Goal: Task Accomplishment & Management: Complete application form

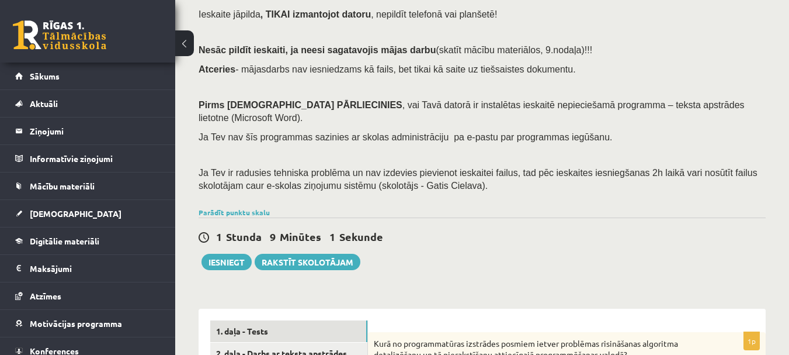
scroll to position [292, 0]
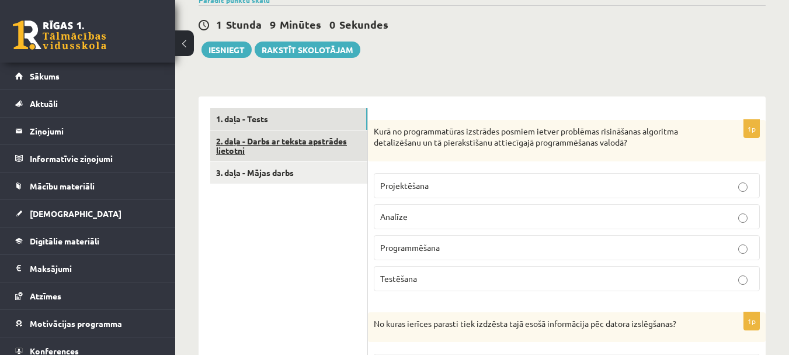
click at [268, 130] on link "2. daļa - Darbs ar teksta apstrādes lietotni" at bounding box center [288, 146] width 157 height 32
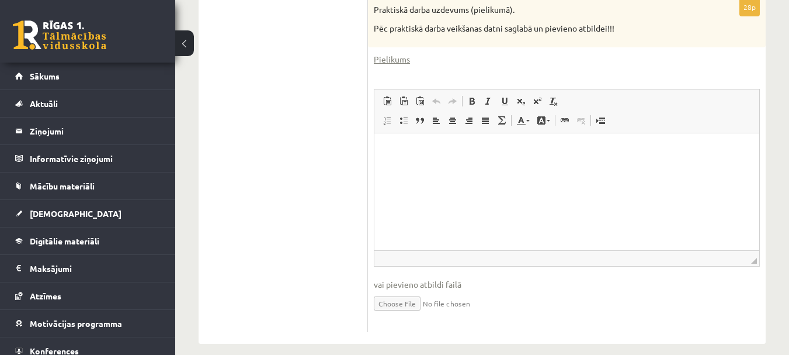
scroll to position [509, 0]
click at [420, 290] on input "file" at bounding box center [567, 302] width 386 height 24
type input "**********"
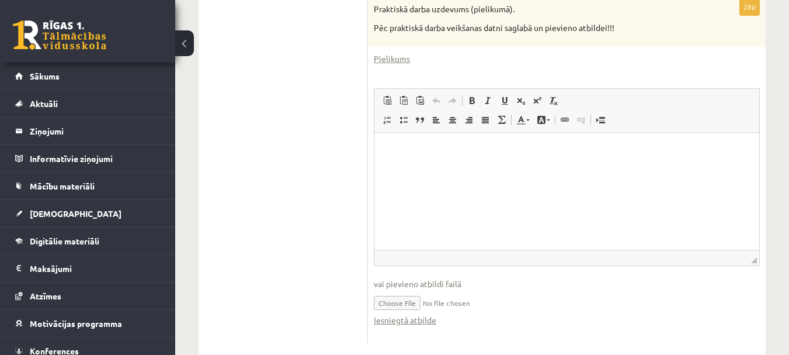
scroll to position [334, 0]
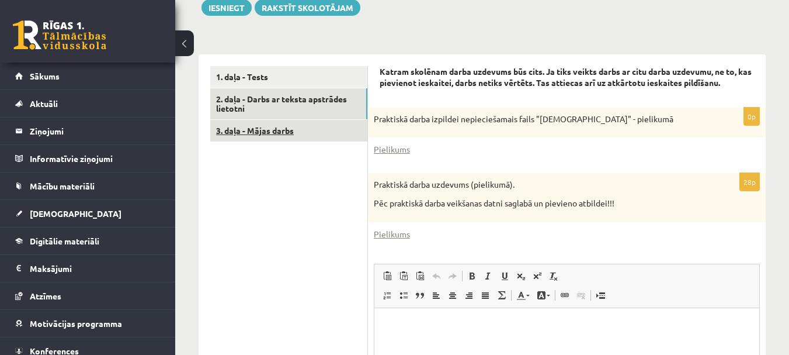
click at [288, 120] on link "3. daļa - Mājas darbs" at bounding box center [288, 131] width 157 height 22
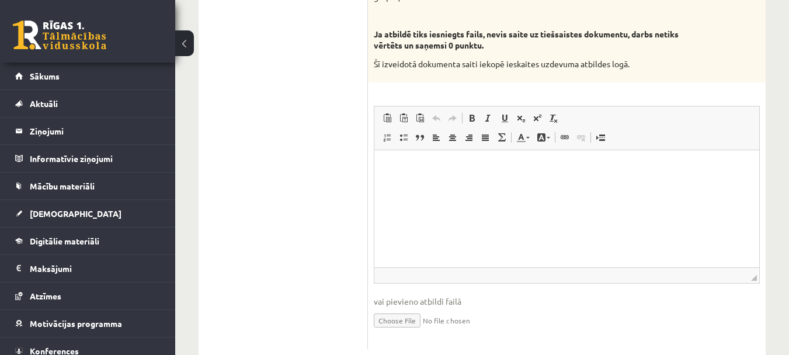
scroll to position [812, 0]
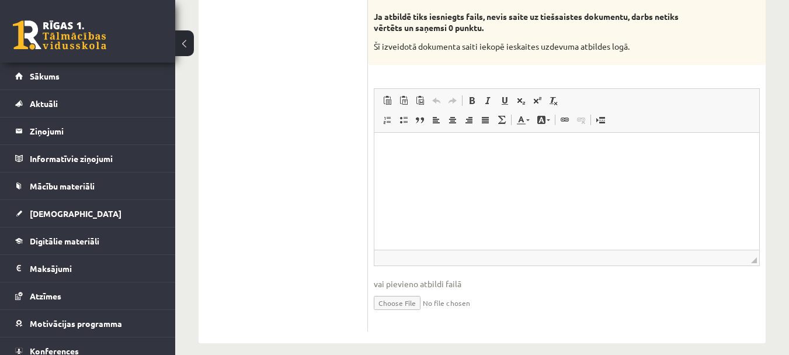
click at [493, 299] on input "file" at bounding box center [567, 302] width 386 height 24
click at [401, 155] on p "Визуальный текстовый редактор, wiswyg-editor-user-answer-47024807277440" at bounding box center [567, 150] width 362 height 12
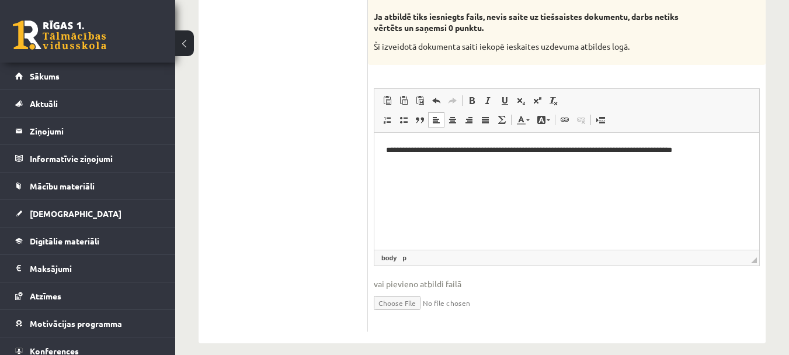
click at [506, 290] on input "file" at bounding box center [567, 302] width 386 height 24
click at [408, 290] on input "file" at bounding box center [567, 302] width 386 height 24
click at [407, 290] on input "file" at bounding box center [567, 302] width 386 height 24
type input "**********"
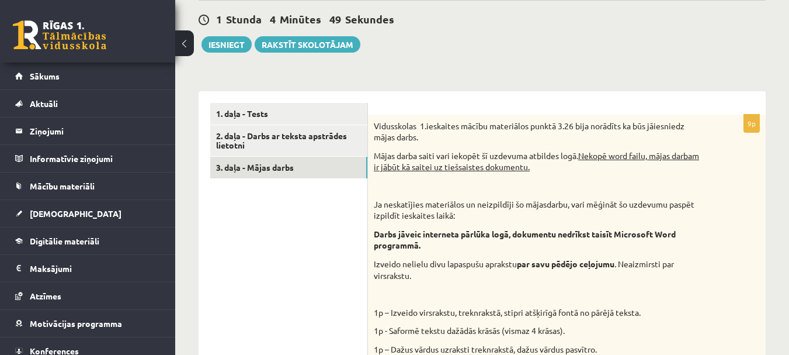
scroll to position [286, 0]
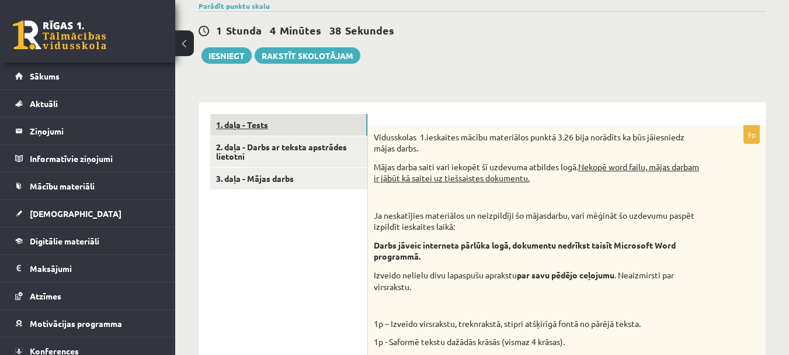
click at [290, 114] on link "1. daļa - Tests" at bounding box center [288, 125] width 157 height 22
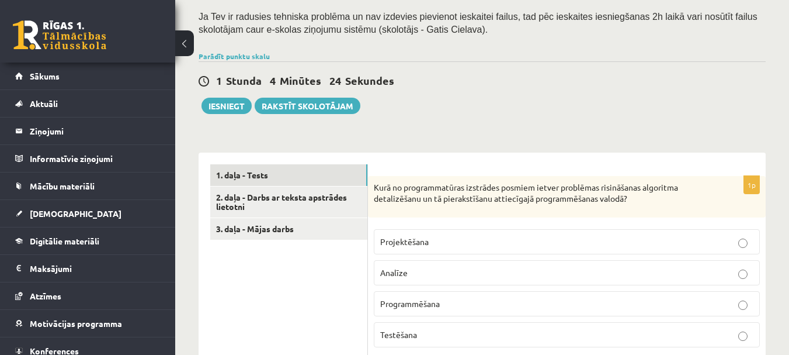
scroll to position [234, 0]
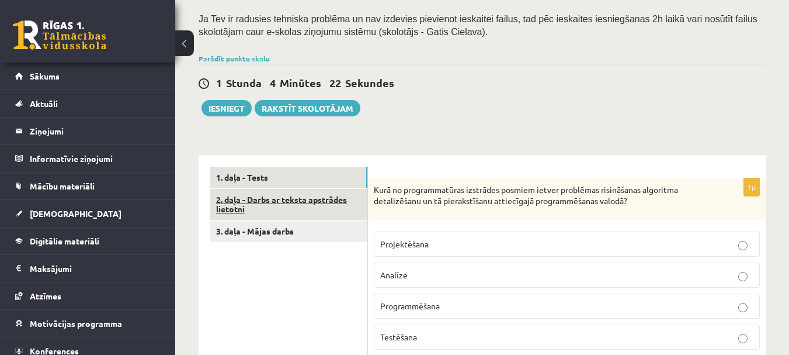
click at [269, 192] on link "2. daļa - Darbs ar teksta apstrādes lietotni" at bounding box center [288, 205] width 157 height 32
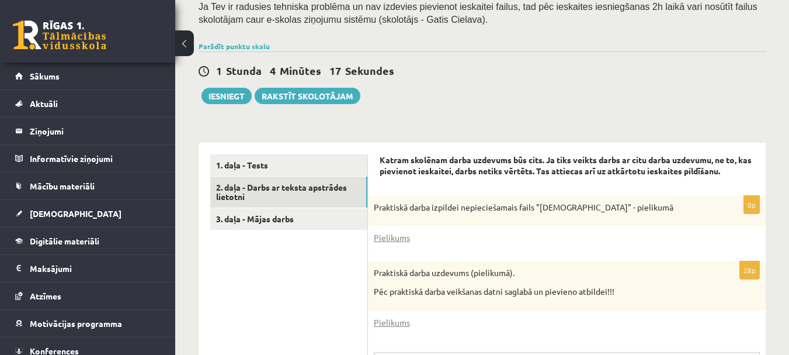
scroll to position [171, 0]
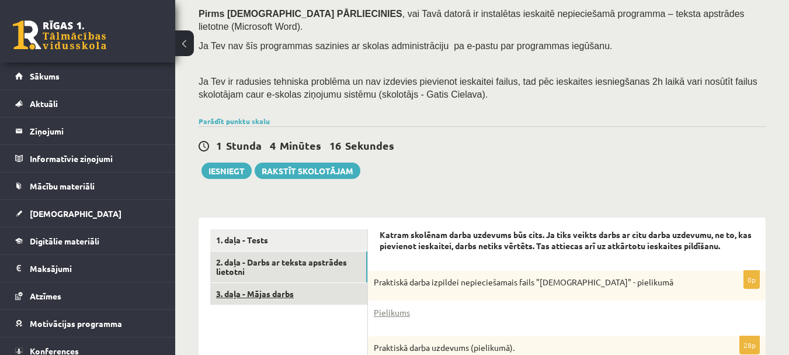
click at [269, 283] on link "3. daļa - Mājas darbs" at bounding box center [288, 294] width 157 height 22
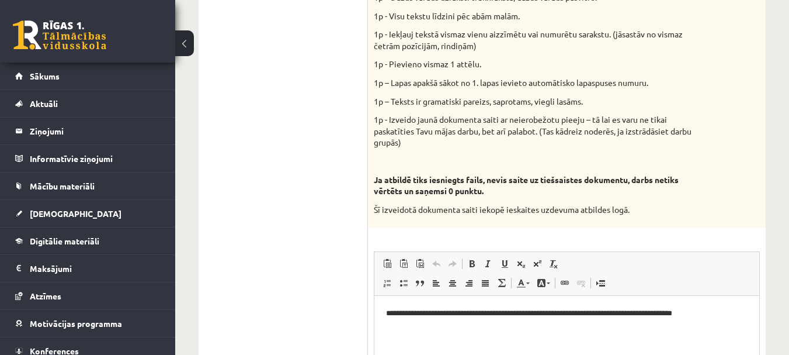
scroll to position [824, 0]
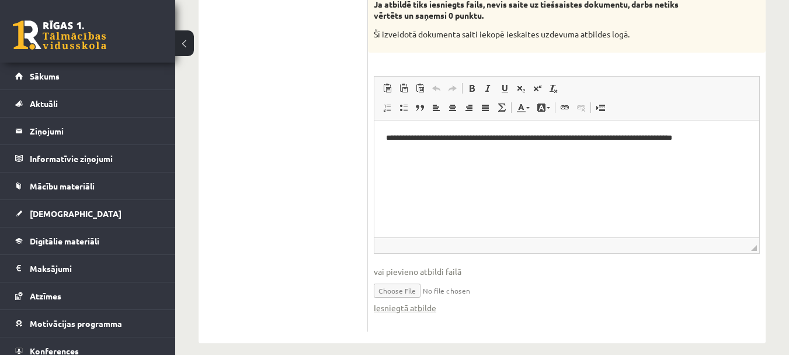
click at [383, 278] on input "file" at bounding box center [567, 290] width 386 height 24
type input "**********"
click at [397, 301] on link "Iesniegtā atbilde" at bounding box center [405, 307] width 63 height 12
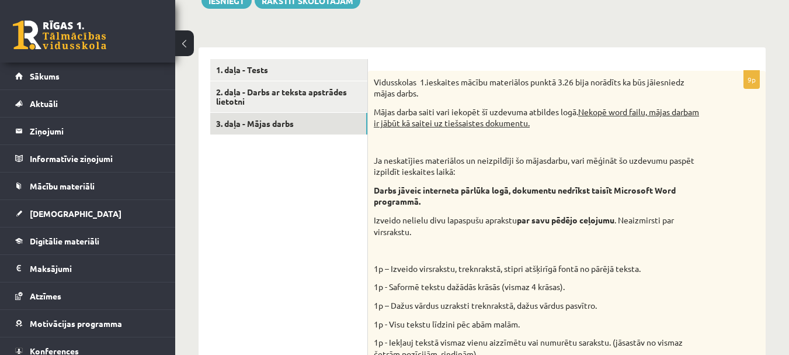
scroll to position [240, 0]
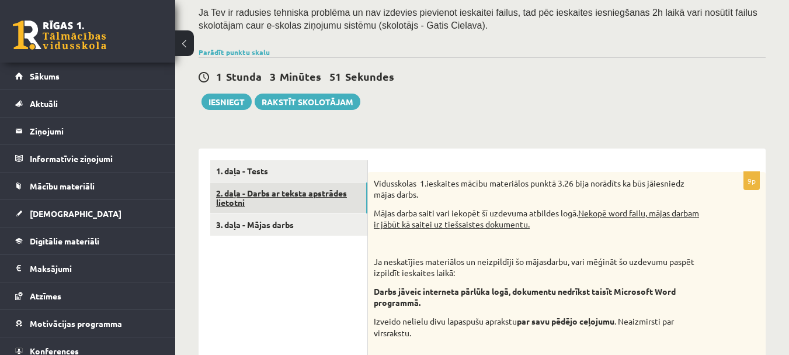
click at [306, 182] on link "2. daļa - Darbs ar teksta apstrādes lietotni" at bounding box center [288, 198] width 157 height 32
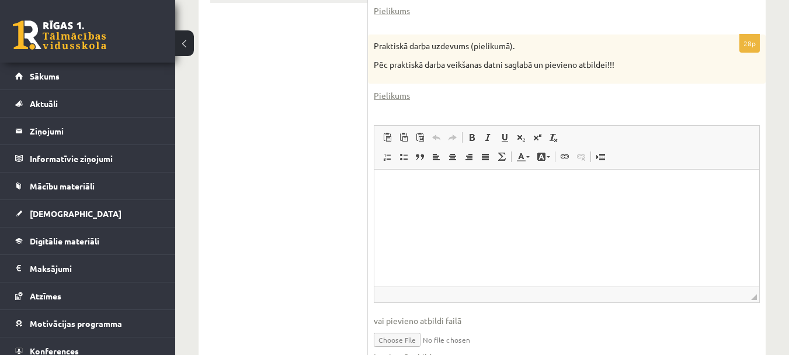
scroll to position [522, 0]
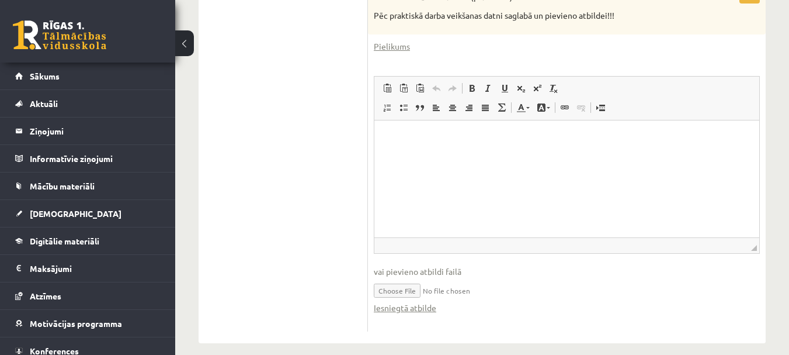
click at [426, 278] on input "file" at bounding box center [567, 290] width 386 height 24
type input "**********"
click at [398, 301] on link "Iesniegtā atbilde" at bounding box center [405, 307] width 63 height 12
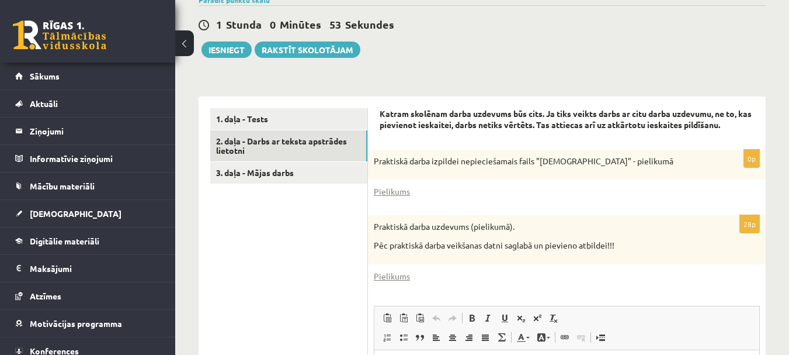
scroll to position [288, 0]
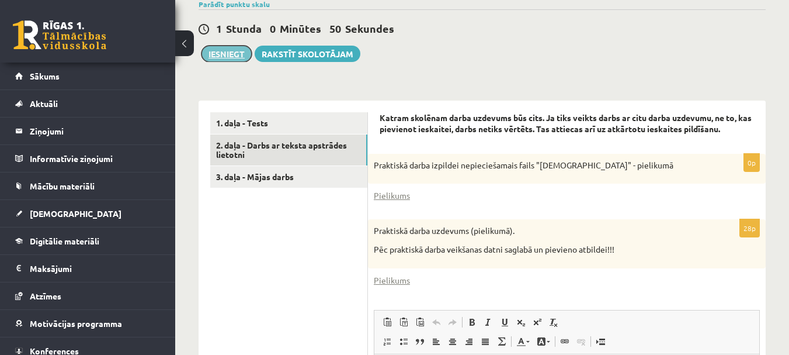
click at [235, 46] on button "Iesniegt" at bounding box center [227, 54] width 50 height 16
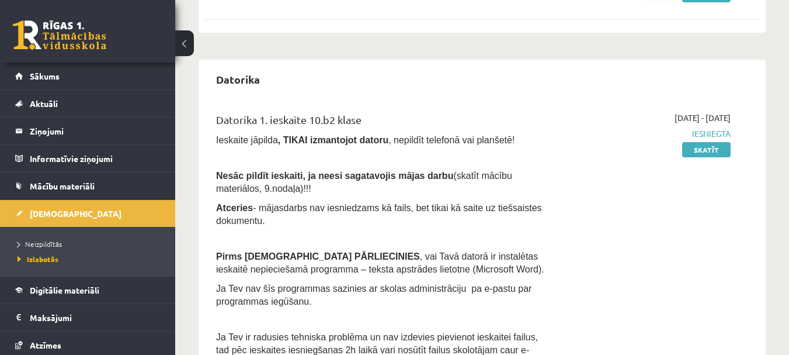
scroll to position [467, 0]
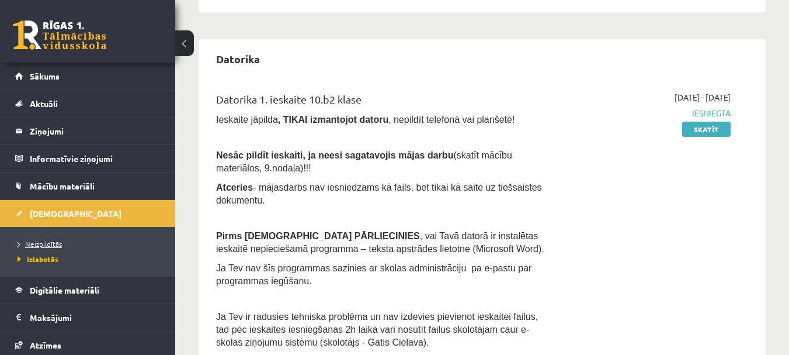
click at [58, 240] on span "Neizpildītās" at bounding box center [40, 243] width 44 height 9
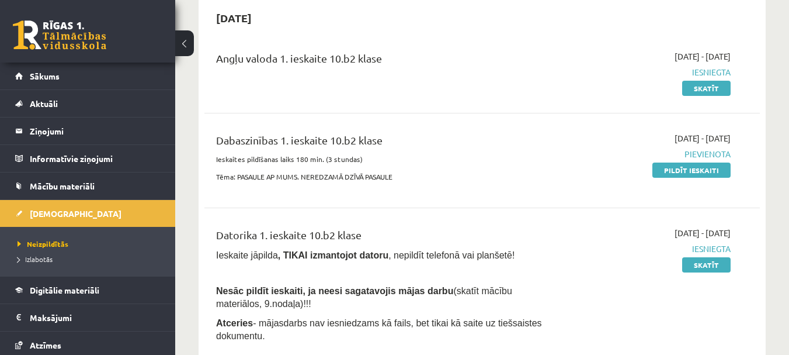
scroll to position [58, 0]
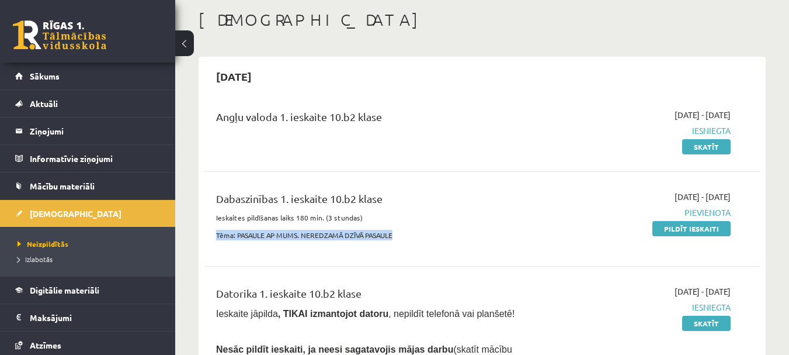
drag, startPoint x: 216, startPoint y: 234, endPoint x: 403, endPoint y: 234, distance: 186.4
click at [402, 234] on p "Tēma: PASAULE AP MUMS. NEREDZAMĀ DZĪVĀ PASAULE" at bounding box center [384, 235] width 337 height 11
copy p "Tēma: PASAULE AP MUMS. NEREDZAMĀ DZĪVĀ PASAULE"
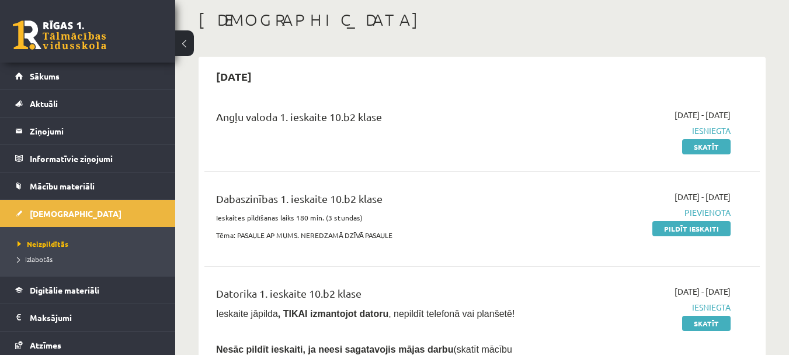
click at [604, 238] on div "[DATE] - [DATE] [GEOGRAPHIC_DATA] Pildīt ieskaiti" at bounding box center [651, 218] width 178 height 57
click at [703, 226] on link "Pildīt ieskaiti" at bounding box center [692, 228] width 78 height 15
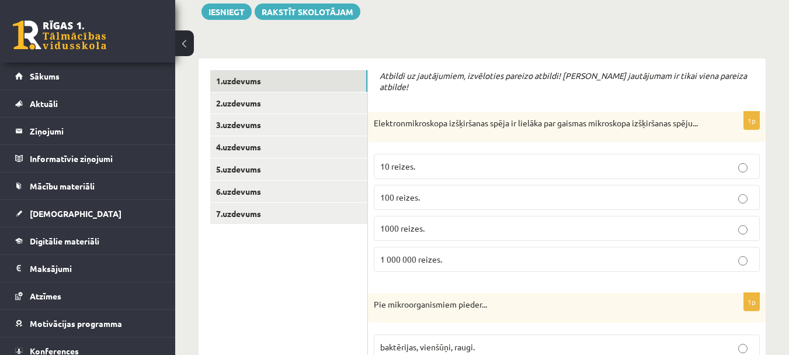
scroll to position [175, 0]
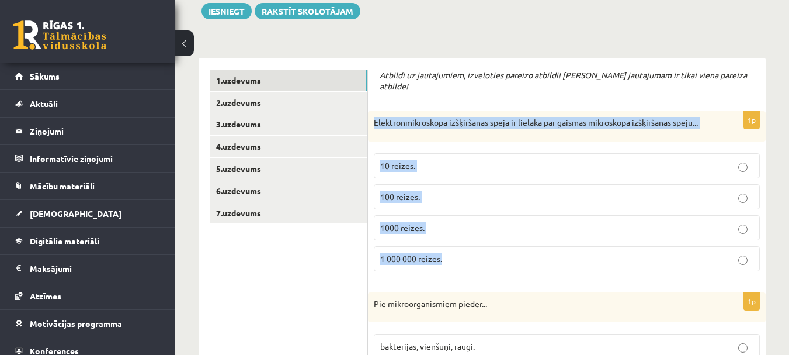
drag, startPoint x: 374, startPoint y: 107, endPoint x: 611, endPoint y: 262, distance: 282.3
click at [611, 262] on div "1p Elektronmikroskopa izšķiršanas spēja ir lielāka par gaismas mikroskopa izšķi…" at bounding box center [567, 195] width 398 height 169
copy div "Elektronmikroskopa izšķiršanas spēja ir lielāka par gaismas mikroskopa izšķirša…"
click at [733, 227] on p "1000 reizes." at bounding box center [566, 227] width 373 height 12
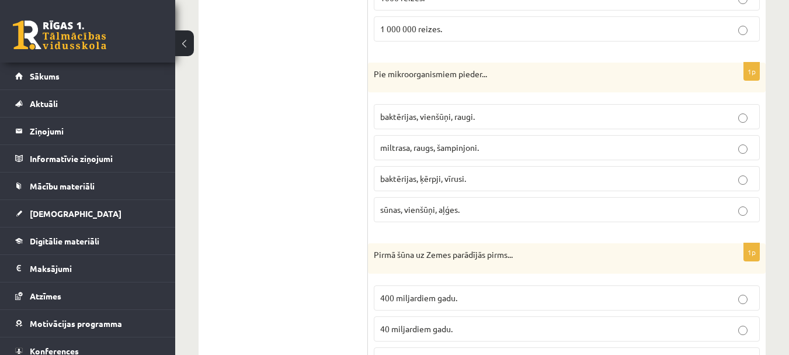
scroll to position [409, 0]
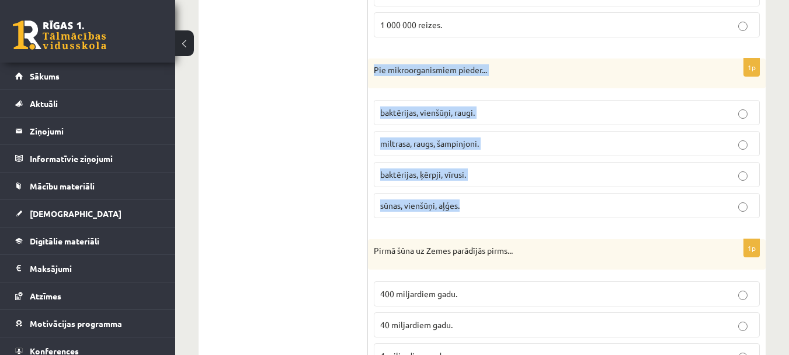
drag, startPoint x: 372, startPoint y: 66, endPoint x: 543, endPoint y: 210, distance: 223.9
click at [543, 210] on div "1p Pie mikroorganismiem pieder... baktērijas, vienšūņi, raugi. miltrasa, raugs,…" at bounding box center [567, 142] width 398 height 169
copy div "Pie mikroorganismiem pieder... baktērijas, vienšūņi, raugi. miltrasa, raugs, ša…"
click at [563, 112] on p "baktērijas, vienšūņi, raugi." at bounding box center [566, 112] width 373 height 12
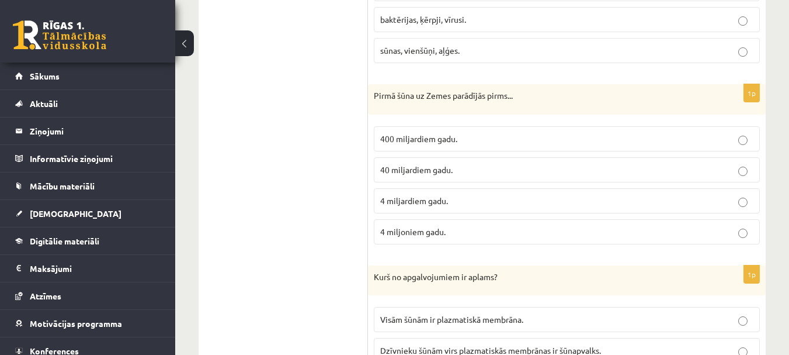
scroll to position [584, 0]
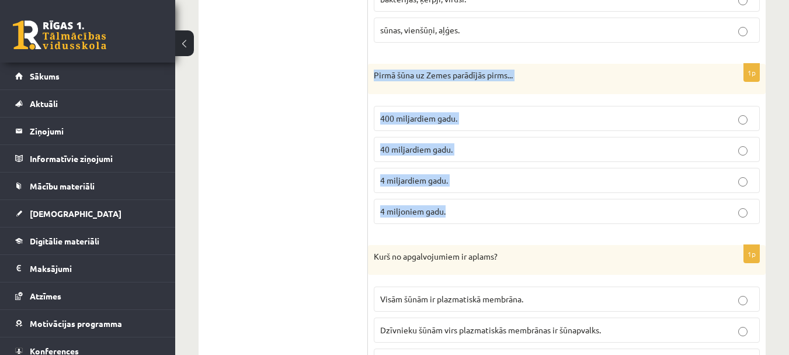
drag, startPoint x: 374, startPoint y: 74, endPoint x: 517, endPoint y: 206, distance: 194.7
click at [517, 206] on div "1p Pirmā šūna uz Zemes parādījās pirms... 400 miljardiem gadu. 40 miljardiem ga…" at bounding box center [567, 148] width 398 height 169
copy div "Pirmā šūna uz Zemes parādījās pirms... 400 miljardiem gadu. 40 miljardiem gadu.…"
click at [712, 179] on p "4 miljardiem gadu." at bounding box center [566, 180] width 373 height 12
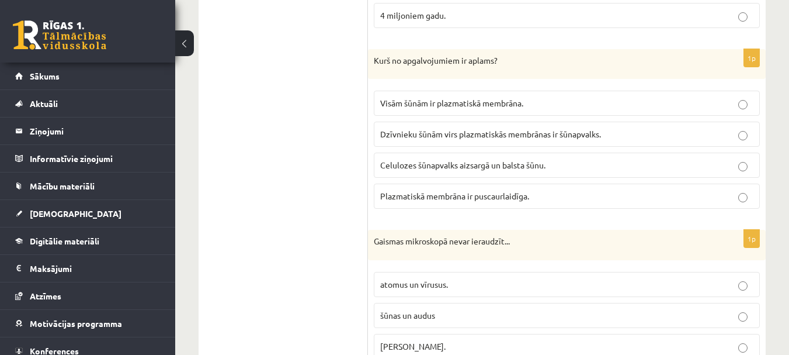
scroll to position [760, 0]
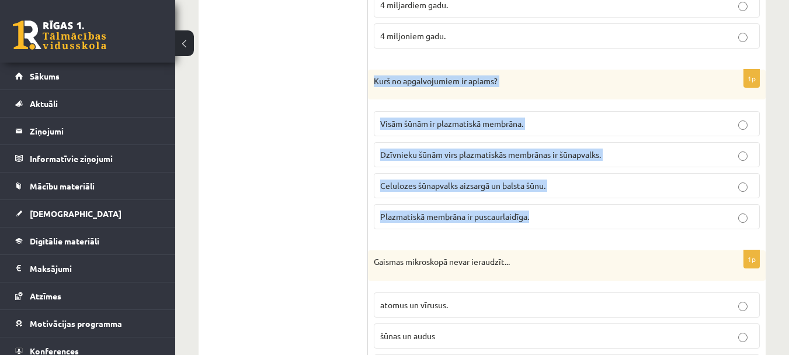
drag, startPoint x: 374, startPoint y: 78, endPoint x: 555, endPoint y: 231, distance: 236.3
click at [555, 231] on div "1p Kurš no apgalvojumiem ir aplams? Visām šūnām ir plazmatiskā membrāna. Dzīvni…" at bounding box center [567, 154] width 398 height 169
copy div "Kurš no apgalvojumiem ir aplams? Visām šūnām ir plazmatiskā membrāna. Dzīvnieku…"
click at [679, 150] on p "Dzīvnieku šūnām virs plazmatiskās membrānas ir šūnapvalks." at bounding box center [566, 154] width 373 height 12
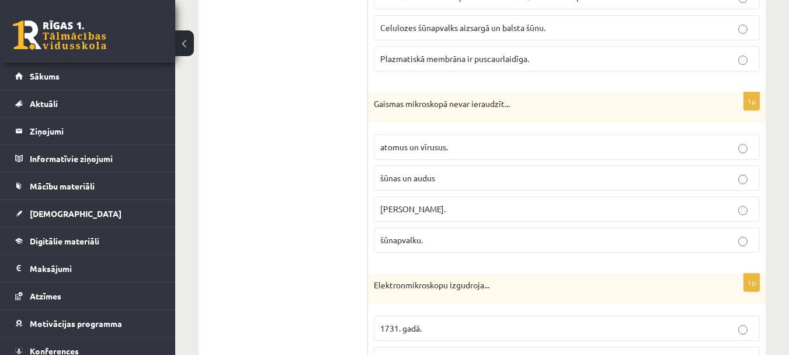
scroll to position [935, 0]
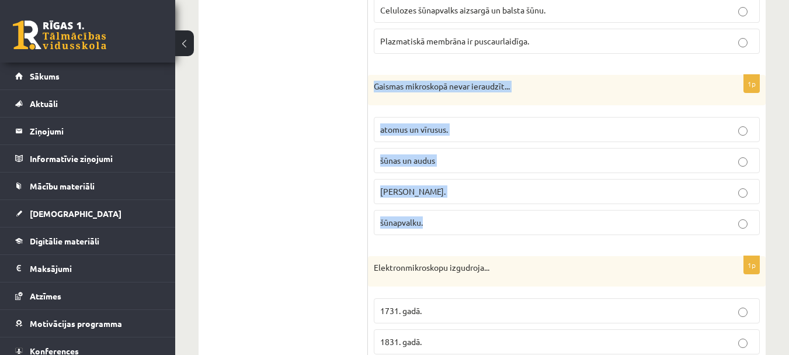
drag, startPoint x: 376, startPoint y: 85, endPoint x: 568, endPoint y: 222, distance: 236.7
click at [568, 222] on div "1p Gaismas mikroskopā nevar ieraudzīt... atomus un vīrusus. šūnas un audus šūna…" at bounding box center [567, 159] width 398 height 169
copy div "Gaismas mikroskopā nevar ieraudzīt... atomus un vīrusus. šūnas un audus šūnas k…"
click at [721, 129] on p "atomus un vīrusus." at bounding box center [566, 129] width 373 height 12
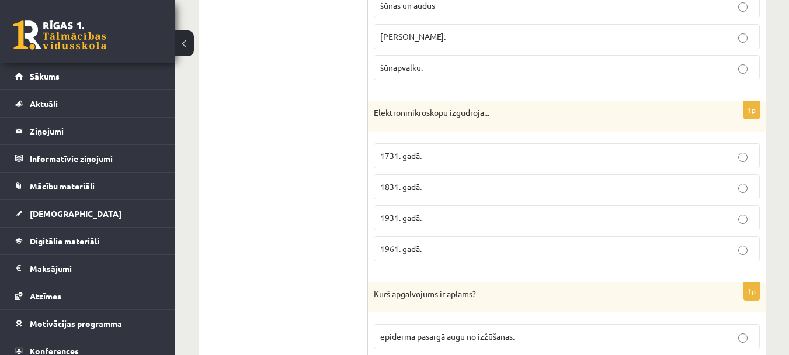
scroll to position [1110, 0]
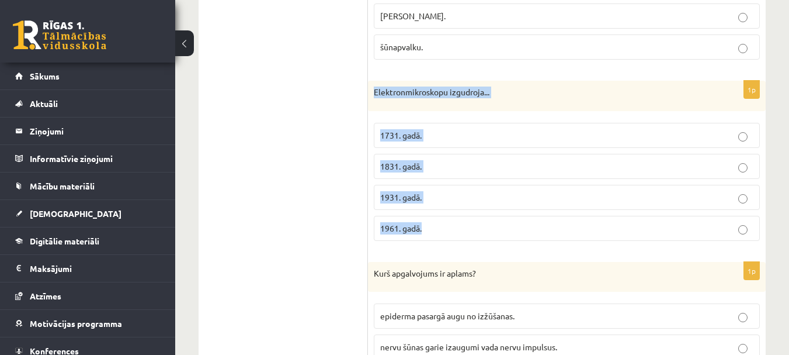
drag, startPoint x: 375, startPoint y: 91, endPoint x: 537, endPoint y: 235, distance: 217.3
click at [537, 234] on div "1p Elektronmikroskopu izgudroja... 1731. gadā. 1831. gadā. 1931. gadā. 1961. ga…" at bounding box center [567, 165] width 398 height 169
copy div "Elektronmikroskopu izgudroja... 1731. gadā. 1831. gadā. 1931. gadā. 1961. gadā."
click at [564, 197] on p "1931. gadā." at bounding box center [566, 197] width 373 height 12
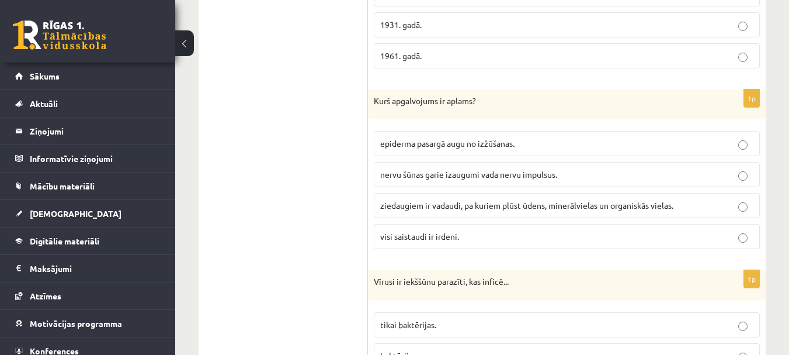
scroll to position [1285, 0]
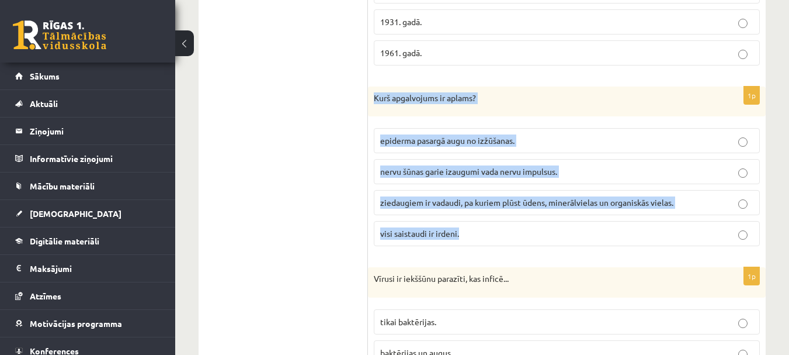
drag, startPoint x: 374, startPoint y: 96, endPoint x: 631, endPoint y: 254, distance: 300.8
click at [631, 254] on div "1p Kurš apgalvojums ir aplams? epiderma pasargā augu no izžūšanas. nervu šūnas …" at bounding box center [567, 170] width 398 height 169
copy div "Kurš apgalvojums ir aplams? epiderma pasargā augu no izžūšanas. nervu šūnas gar…"
click at [709, 231] on p "visi saistaudi ir irdeni." at bounding box center [566, 233] width 373 height 12
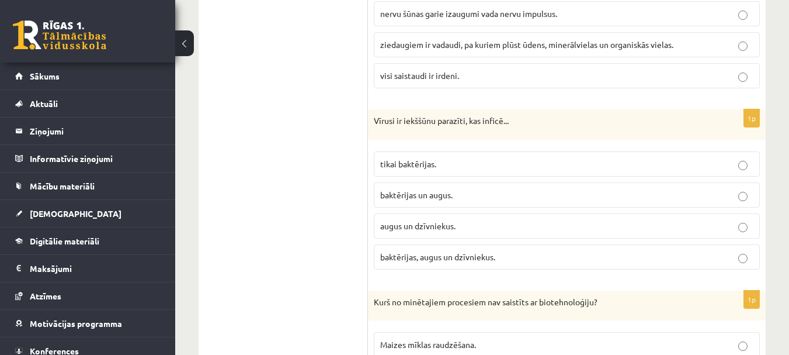
scroll to position [1461, 0]
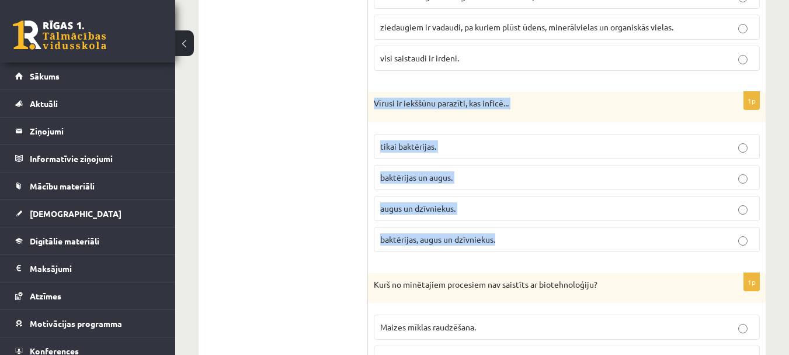
drag, startPoint x: 374, startPoint y: 100, endPoint x: 549, endPoint y: 240, distance: 223.6
click at [549, 240] on div "1p Vīrusi ir iekššūnu parazīti, kas inficē... tikai baktērijas. baktērijas un a…" at bounding box center [567, 176] width 398 height 169
copy div "Vīrusi ir iekššūnu parazīti, kas inficē... tikai baktērijas. baktērijas un augu…"
click at [712, 241] on p "baktērijas, augus un dzīvniekus." at bounding box center [566, 239] width 373 height 12
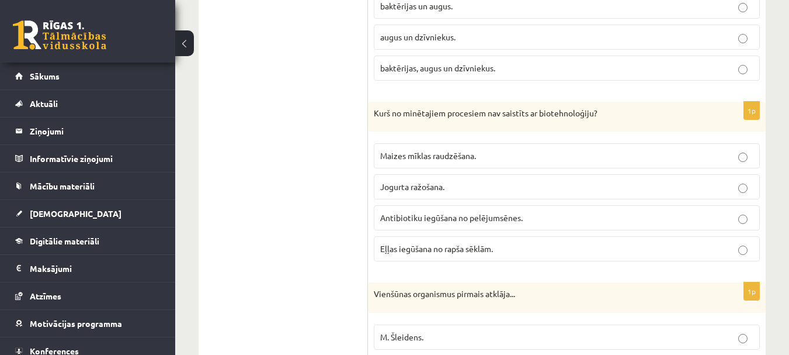
scroll to position [1636, 0]
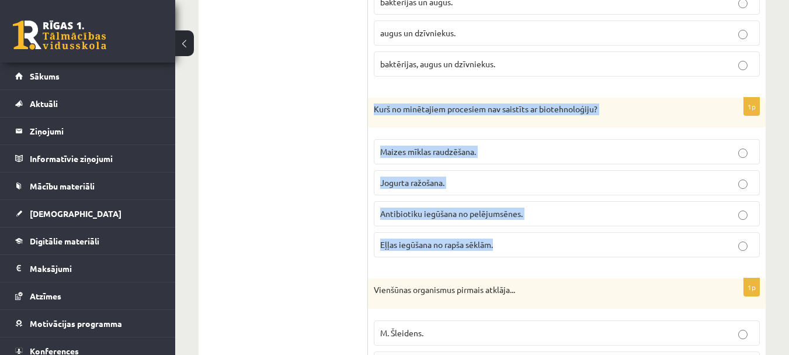
drag, startPoint x: 375, startPoint y: 106, endPoint x: 599, endPoint y: 259, distance: 271.6
click at [599, 259] on div "1p Kurš no minētajiem procesiem nav saistīts ar biotehnoloģiju? Maizes mīklas r…" at bounding box center [567, 182] width 398 height 169
copy div "Kurš no minētajiem procesiem nav saistīts ar biotehnoloģiju? Maizes mīklas raud…"
click at [688, 245] on p "Eļļas iegūšana no rapša sēklām." at bounding box center [566, 244] width 373 height 12
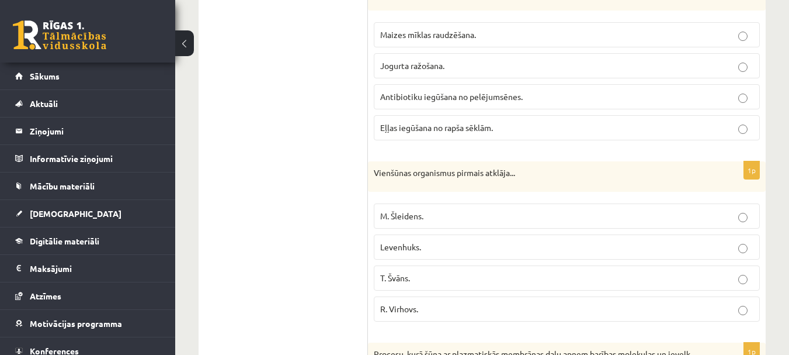
scroll to position [1811, 0]
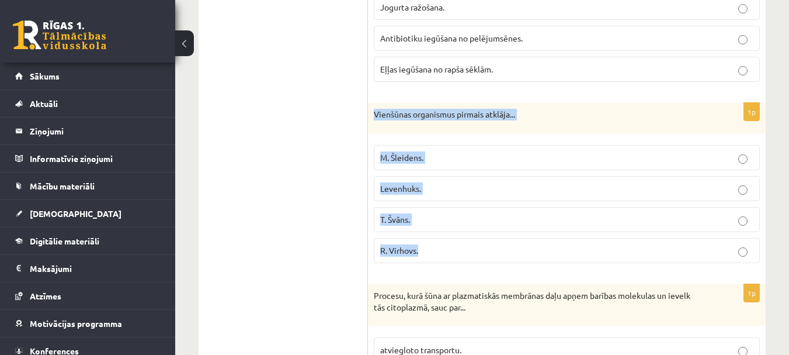
drag, startPoint x: 375, startPoint y: 113, endPoint x: 570, endPoint y: 252, distance: 239.9
click at [570, 252] on div "1p Vienšūnas organismus pirmais atklāja... M. Šleidens. Levenhuks. T. Švāns. R.…" at bounding box center [567, 187] width 398 height 169
copy div "Vienšūnas organismus pirmais atklāja... M. Šleidens. Levenhuks. T. Švāns. R. Vi…"
click at [668, 186] on p "Levenhuks." at bounding box center [566, 188] width 373 height 12
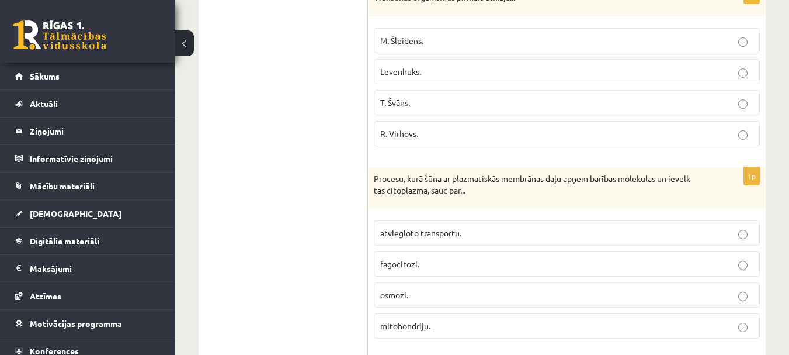
scroll to position [1986, 0]
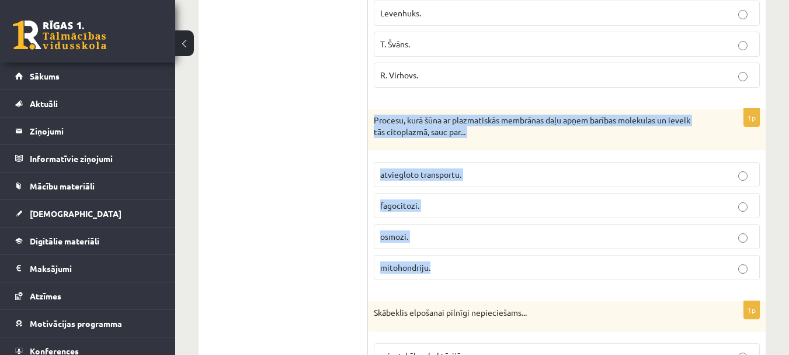
drag, startPoint x: 372, startPoint y: 119, endPoint x: 634, endPoint y: 272, distance: 303.5
click at [634, 272] on div "1p Procesu, kurā šūna ar plazmatiskās membrānas daļu apņem barības molekulas un…" at bounding box center [567, 199] width 398 height 181
click at [692, 203] on p "fagocitozi." at bounding box center [566, 205] width 373 height 12
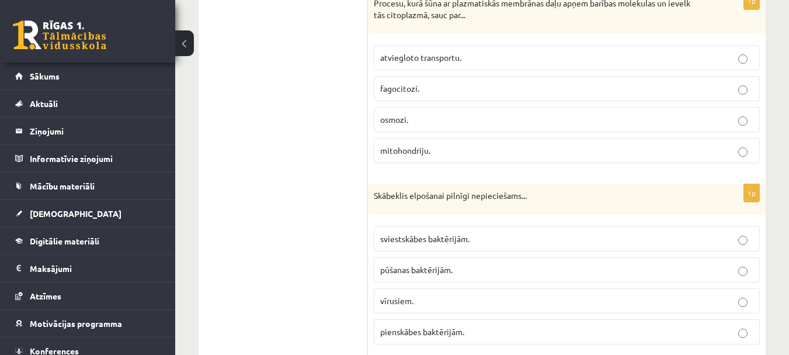
scroll to position [2162, 0]
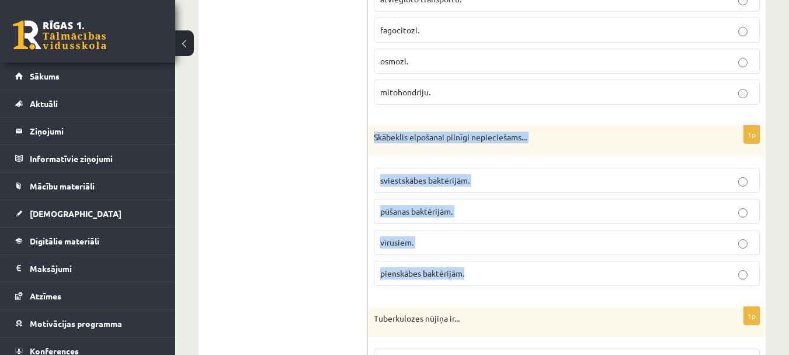
drag, startPoint x: 373, startPoint y: 136, endPoint x: 580, endPoint y: 292, distance: 259.0
click at [580, 292] on div "1p Skābeklis elpošanai pilnīgi nepieciešams... sviestskābes baktērijām. pūšanas…" at bounding box center [567, 210] width 398 height 169
click at [689, 272] on p "pienskābes baktērijām." at bounding box center [566, 273] width 373 height 12
click at [658, 279] on p "pienskābes baktērijām." at bounding box center [566, 273] width 373 height 12
click at [668, 275] on p "pienskābes baktērijām." at bounding box center [566, 273] width 373 height 12
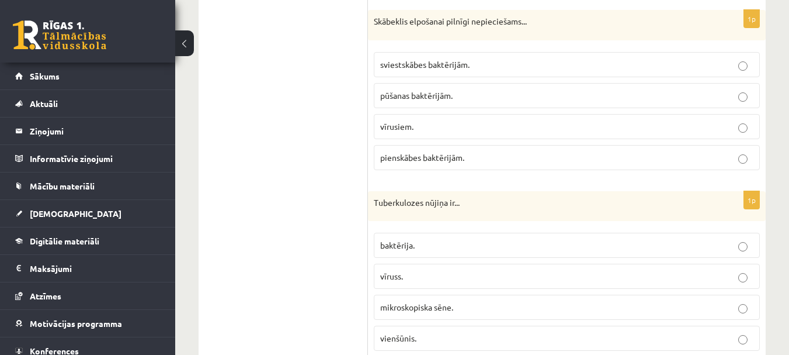
scroll to position [2337, 0]
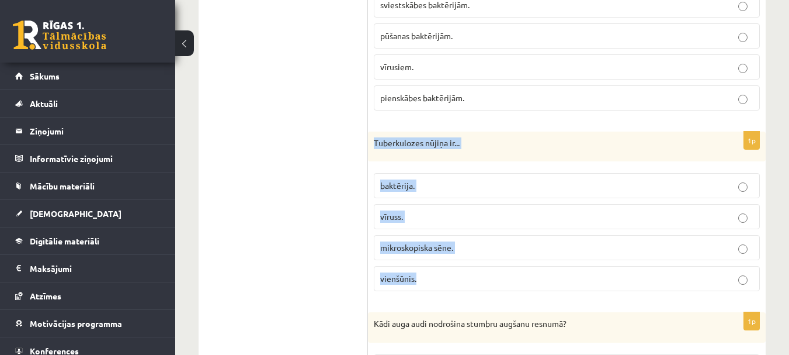
drag, startPoint x: 374, startPoint y: 143, endPoint x: 532, endPoint y: 272, distance: 204.3
click at [532, 272] on div "1p Tuberkulozes nūjiņa ir... baktērija. vīruss. mikroskopiska sēne. vienšūnis." at bounding box center [567, 215] width 398 height 169
click at [702, 181] on p "baktērija." at bounding box center [566, 185] width 373 height 12
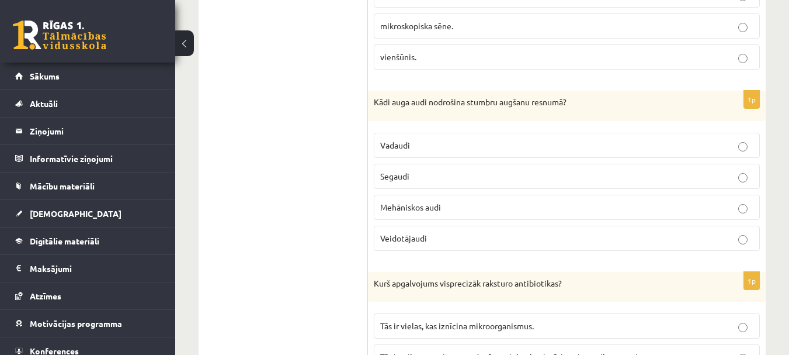
scroll to position [2571, 0]
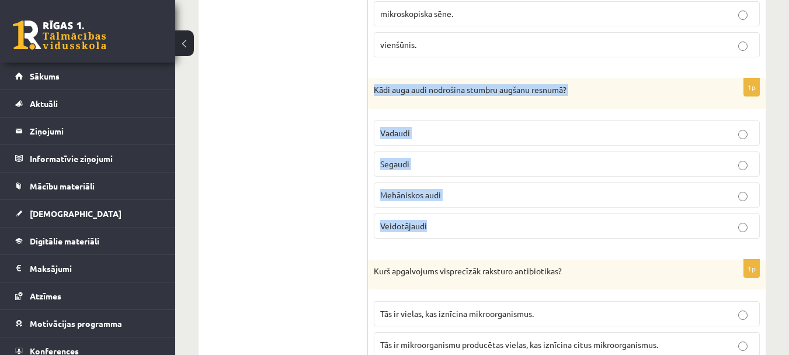
drag, startPoint x: 373, startPoint y: 88, endPoint x: 608, endPoint y: 233, distance: 275.2
click at [608, 233] on div "1p Kādi auga audi nodrošina stumbru augšanu resnumā? Vadaudi Segaudi Mehāniskos…" at bounding box center [567, 162] width 398 height 169
click at [707, 225] on p "Veidotājaudi" at bounding box center [566, 226] width 373 height 12
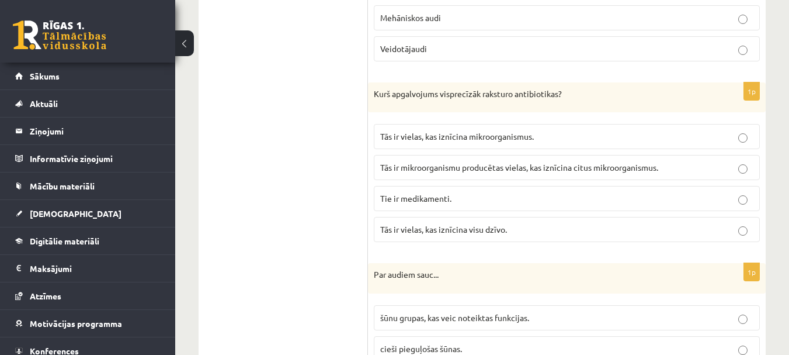
scroll to position [2804, 0]
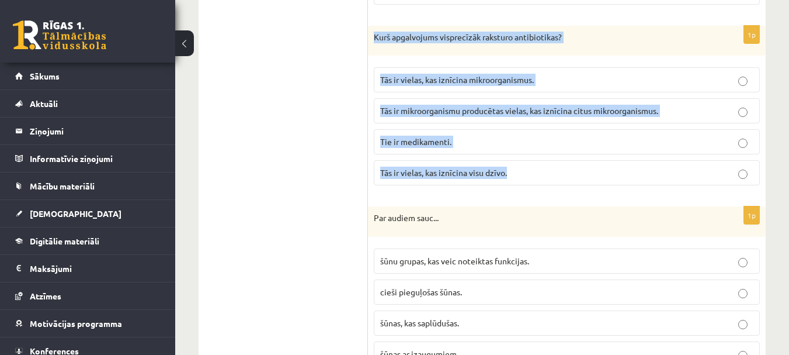
drag, startPoint x: 373, startPoint y: 37, endPoint x: 668, endPoint y: 190, distance: 332.4
click at [668, 190] on div "1p Kurš apgalvojums visprecīzāk raksturo antibiotikas? Tās ir vielas, kas iznīc…" at bounding box center [567, 110] width 398 height 169
click at [710, 107] on p "Tās ir mikroorganismu producētas vielas, kas iznīcina citus mikroorganismus." at bounding box center [566, 111] width 373 height 12
click at [696, 106] on p "Tās ir mikroorganismu producētas vielas, kas iznīcina citus mikroorganismus." at bounding box center [566, 111] width 373 height 12
click at [688, 109] on p "Tās ir mikroorganismu producētas vielas, kas iznīcina citus mikroorganismus." at bounding box center [566, 111] width 373 height 12
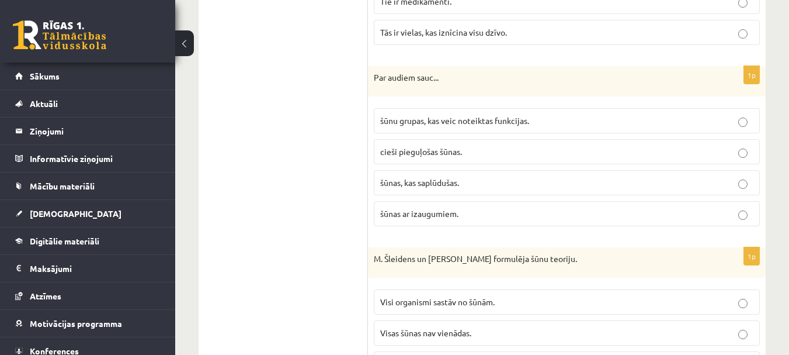
scroll to position [2980, 0]
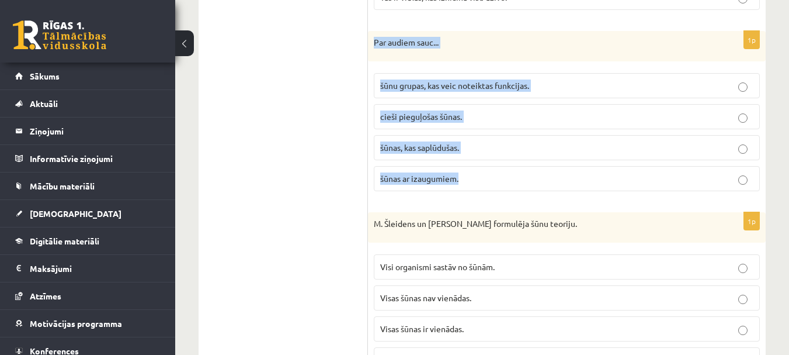
drag, startPoint x: 373, startPoint y: 39, endPoint x: 566, endPoint y: 195, distance: 248.1
click at [566, 195] on div "1p Par audiem sauc... šūnu grupas, kas veic noteiktas funkcijas. cieši pieguļoš…" at bounding box center [567, 115] width 398 height 169
click at [696, 82] on p "šūnu grupas, kas veic noteiktas funkcijas." at bounding box center [566, 85] width 373 height 12
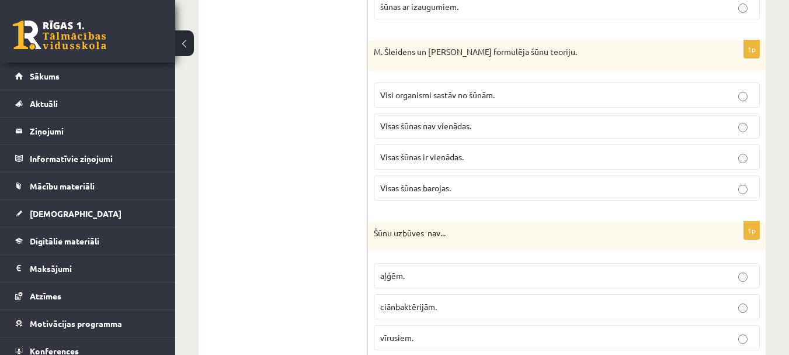
scroll to position [3155, 0]
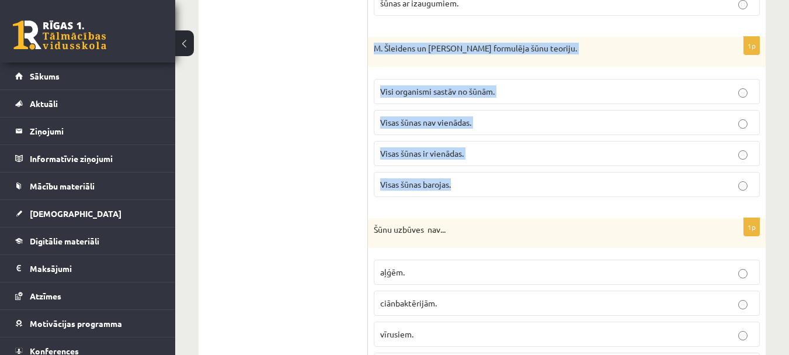
drag, startPoint x: 372, startPoint y: 48, endPoint x: 581, endPoint y: 189, distance: 252.1
click at [581, 189] on div "1p M. Šleidens un T. Švāns formulēja šūnu teoriju. Visi organismi sastāv no šūn…" at bounding box center [567, 121] width 398 height 169
click at [682, 91] on p "Visi organismi sastāv no šūnām." at bounding box center [566, 91] width 373 height 12
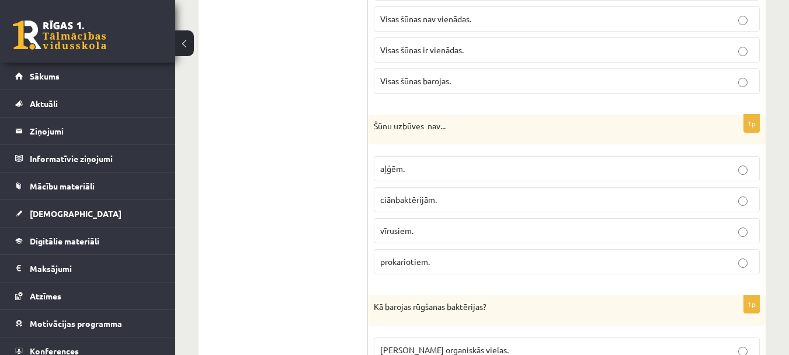
scroll to position [3272, 0]
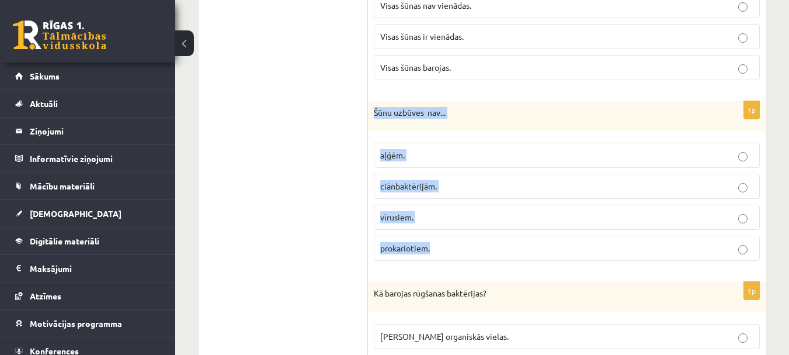
drag, startPoint x: 374, startPoint y: 109, endPoint x: 521, endPoint y: 252, distance: 204.9
click at [521, 252] on div "1p Šūnu uzbūves nav... aļģēm. ciānbaktērijām. vīrusiem. prokariotiem." at bounding box center [567, 185] width 398 height 169
click at [720, 214] on p "vīrusiem." at bounding box center [566, 217] width 373 height 12
click at [709, 217] on p "vīrusiem." at bounding box center [566, 217] width 373 height 12
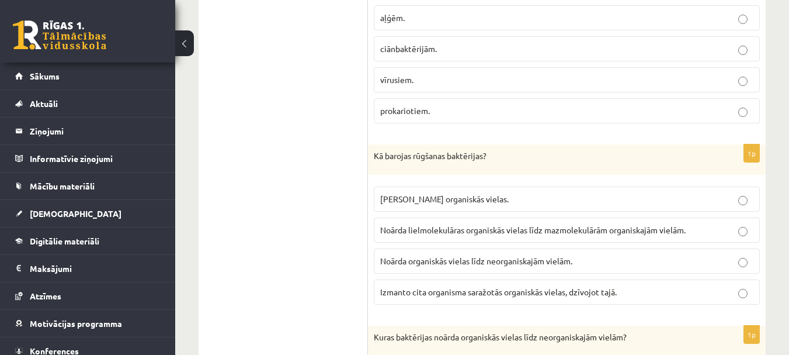
scroll to position [3447, 0]
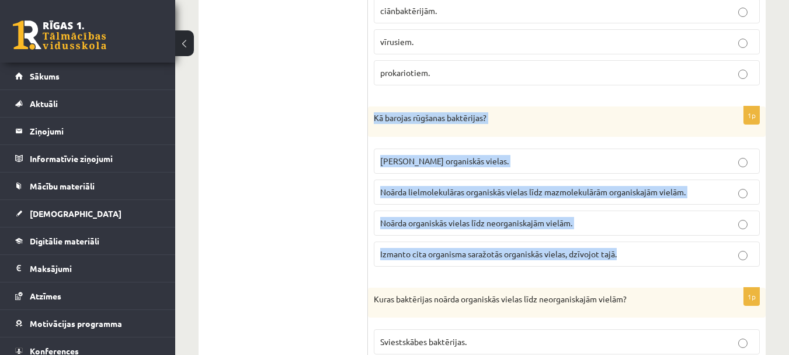
drag, startPoint x: 374, startPoint y: 114, endPoint x: 679, endPoint y: 263, distance: 339.4
click at [679, 263] on div "1p Kā barojas rūgšanas baktērijas? Pašas saražo organiskās vielas. Noārda lielm…" at bounding box center [567, 190] width 398 height 169
click at [724, 195] on p "Noārda lielmolekulāras organiskās vielas līdz mazmolekulārām organiskajām vielā…" at bounding box center [566, 192] width 373 height 12
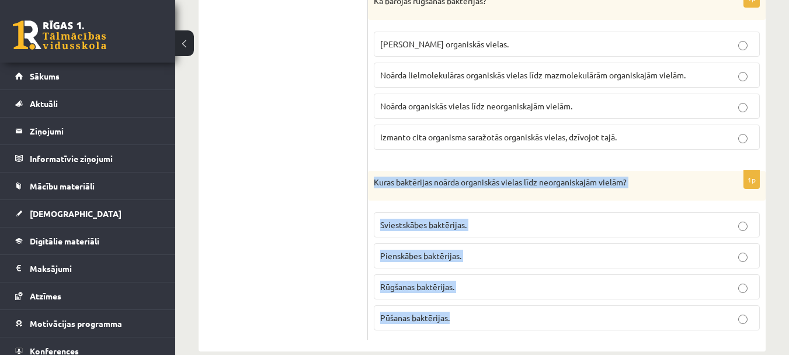
scroll to position [3584, 0]
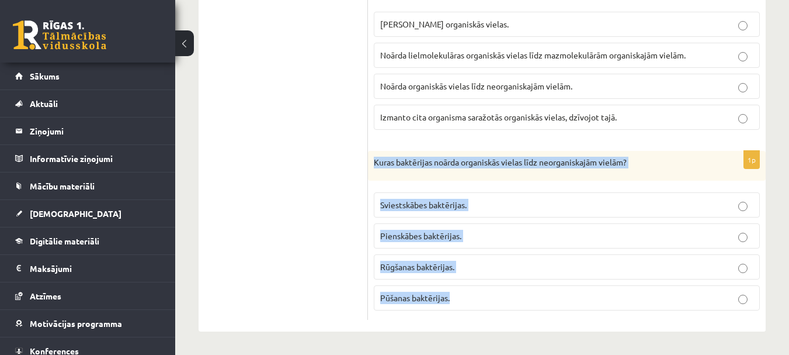
drag, startPoint x: 376, startPoint y: 180, endPoint x: 599, endPoint y: 308, distance: 257.5
click at [599, 308] on div "1p Kuras baktērijas noārda organiskās vielas līdz neorganiskajām vielām? Sviest…" at bounding box center [567, 235] width 398 height 169
click at [703, 299] on p "Pūšanas baktērijas." at bounding box center [566, 298] width 373 height 12
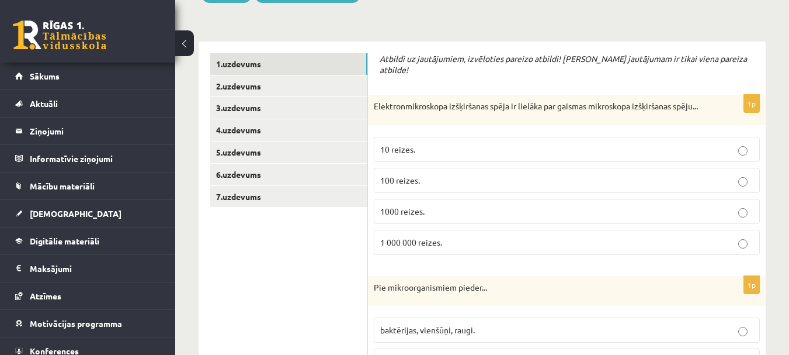
scroll to position [137, 0]
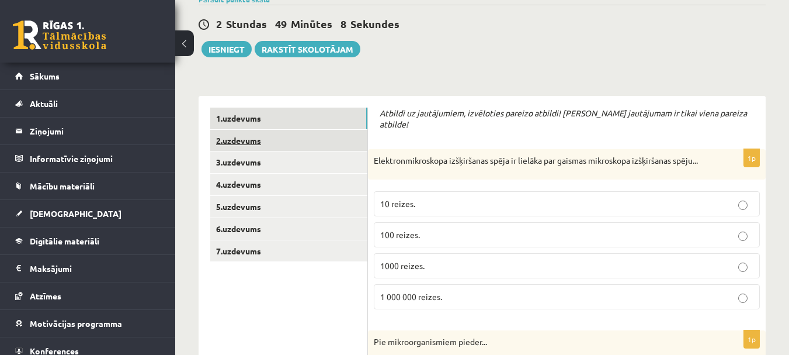
click at [254, 136] on link "2.uzdevums" at bounding box center [288, 141] width 157 height 22
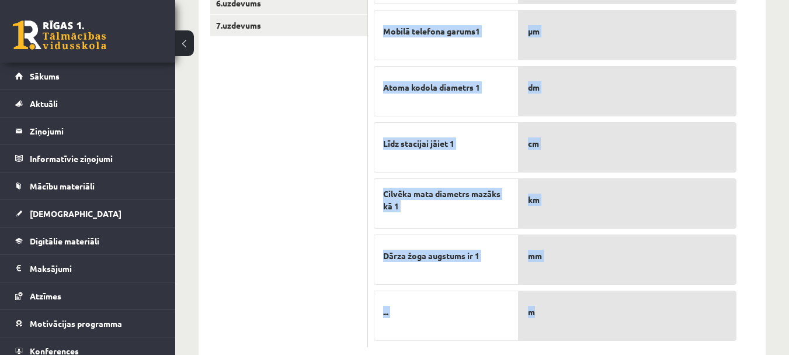
scroll to position [390, 0]
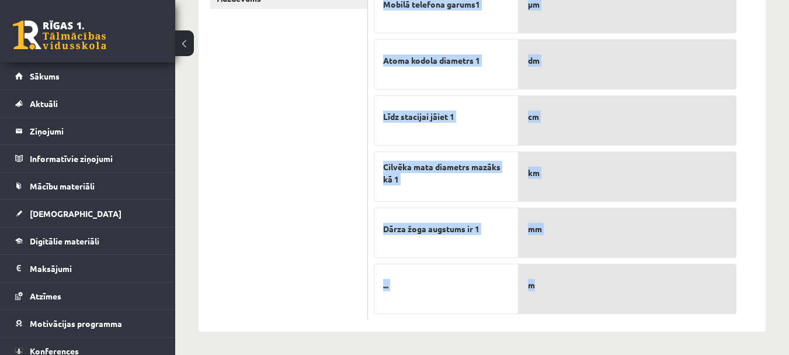
drag, startPoint x: 374, startPoint y: 71, endPoint x: 613, endPoint y: 308, distance: 337.1
click at [613, 308] on div "6p Savieno ar atbilstošo mērvienību! Vīnogas diametrs ir 1 Mobilā telefona garu…" at bounding box center [555, 102] width 374 height 435
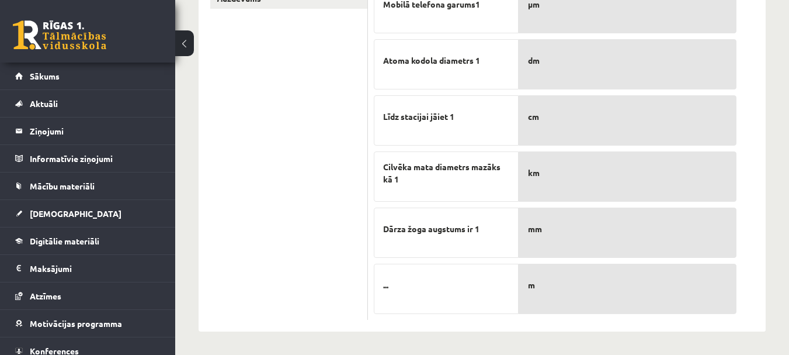
click at [646, 167] on p "km" at bounding box center [627, 173] width 199 height 25
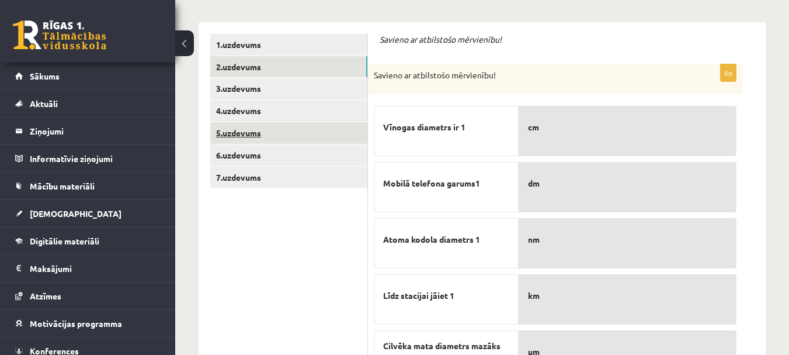
scroll to position [215, 0]
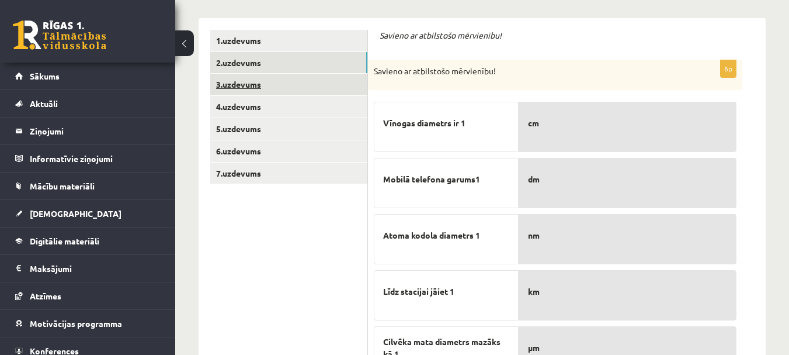
click at [256, 81] on link "3.uzdevums" at bounding box center [288, 85] width 157 height 22
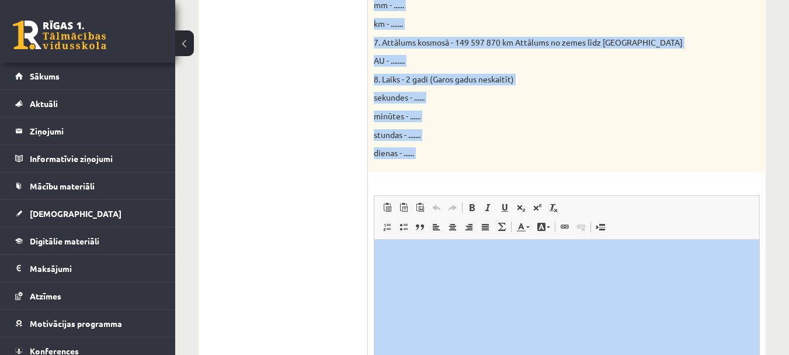
scroll to position [661, 0]
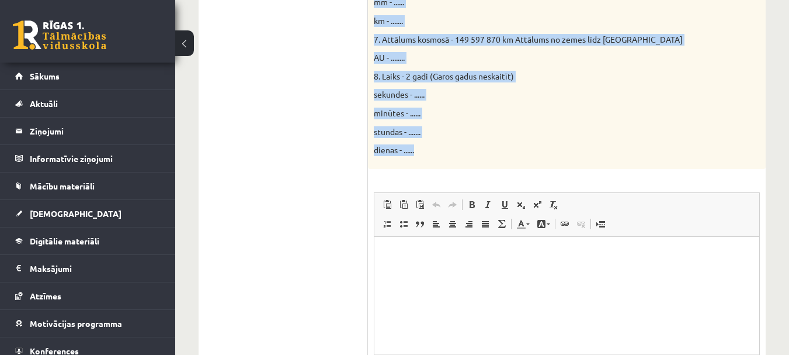
drag, startPoint x: 379, startPoint y: 56, endPoint x: 656, endPoint y: 163, distance: 297.6
click at [656, 163] on div "Parādi aprēķina gaitu! 16p Doti fizikālie lielumi un to mērvienības. Pārveido m…" at bounding box center [567, 9] width 398 height 875
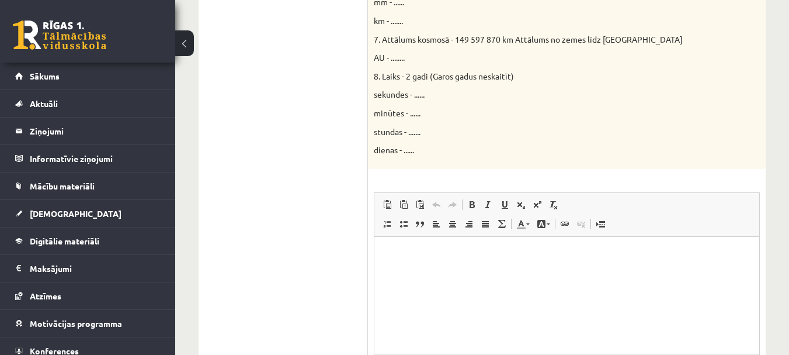
click at [267, 175] on ul "1.uzdevums 2.uzdevums 3.uzdevums 4.uzdevums 5.uzdevums 6.uzdevums 7.uzdevums" at bounding box center [289, 9] width 158 height 851
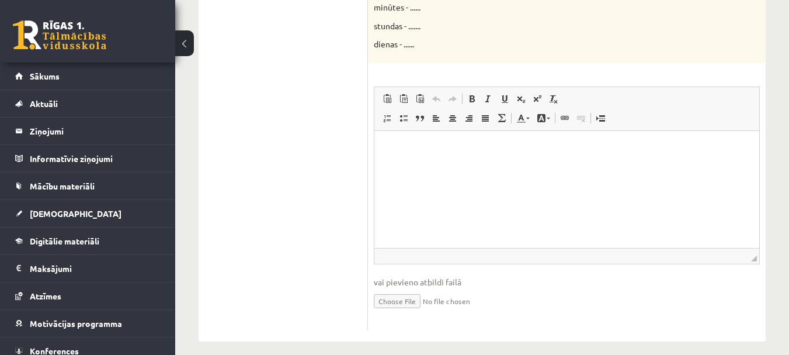
scroll to position [778, 0]
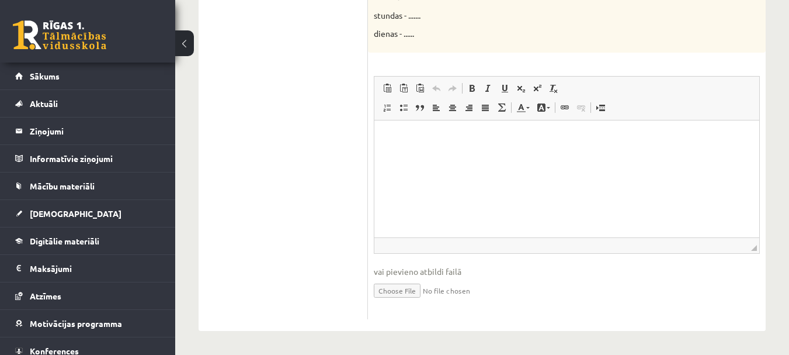
click at [428, 292] on input "file" at bounding box center [567, 290] width 386 height 24
type input "**********"
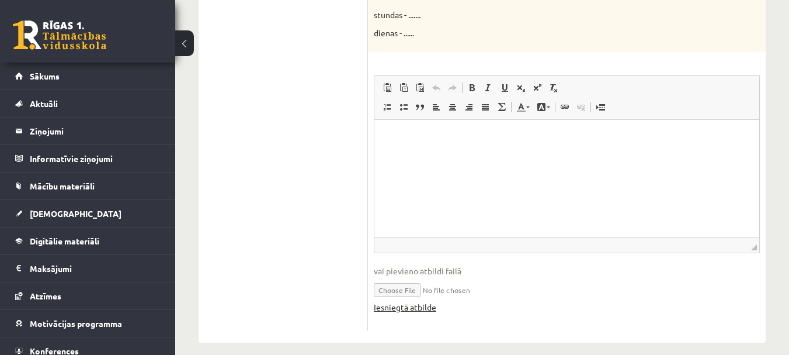
click at [397, 307] on link "Iesniegtā atbilde" at bounding box center [405, 307] width 63 height 12
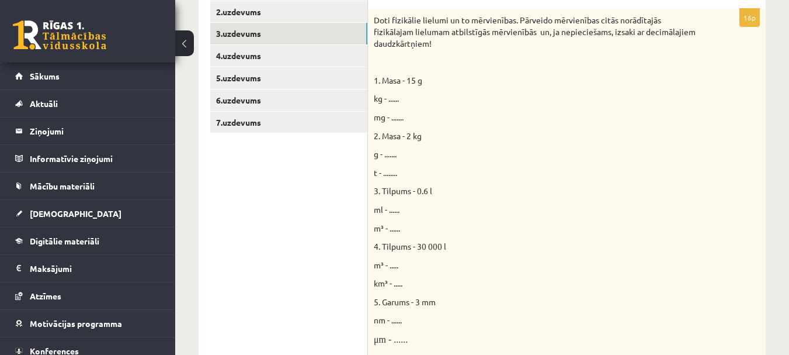
scroll to position [193, 0]
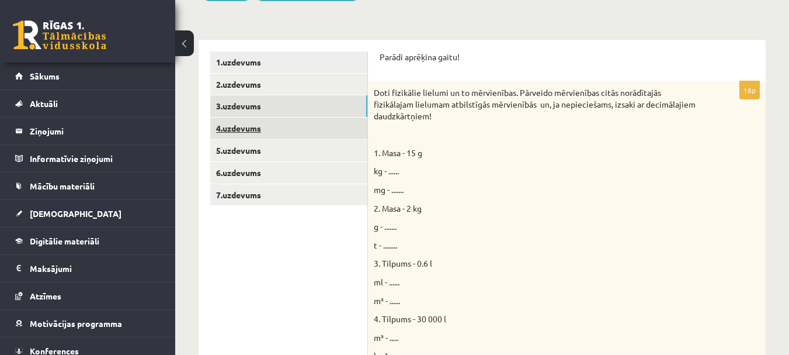
click at [255, 127] on link "4.uzdevums" at bounding box center [288, 128] width 157 height 22
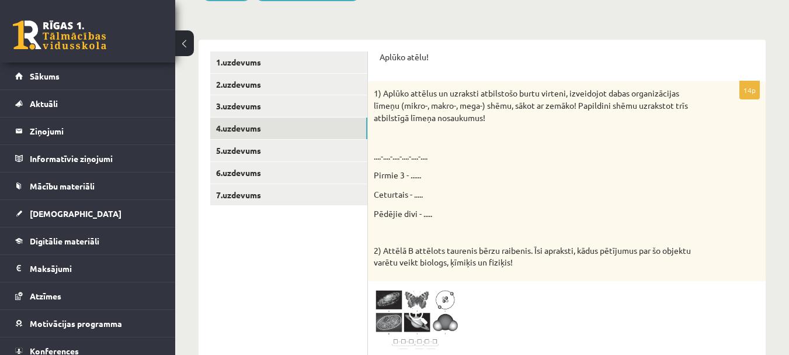
click at [418, 303] on img at bounding box center [418, 320] width 88 height 66
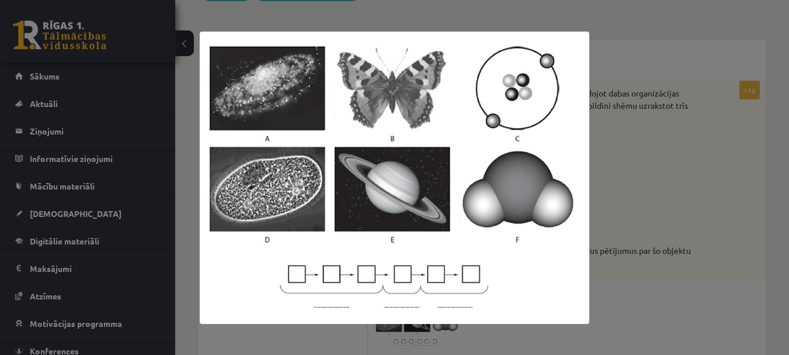
click at [640, 310] on div at bounding box center [394, 177] width 789 height 355
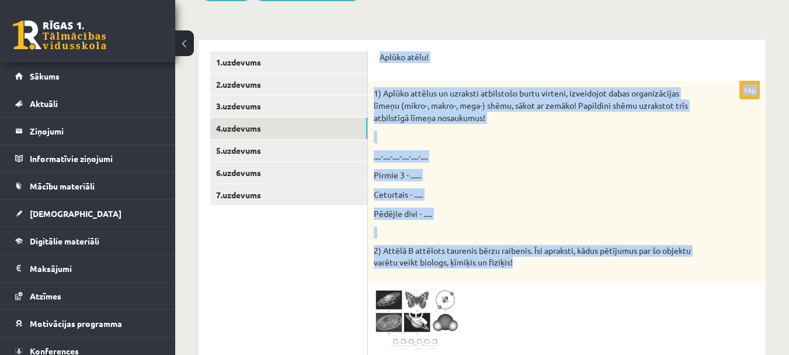
drag, startPoint x: 380, startPoint y: 57, endPoint x: 702, endPoint y: 268, distance: 384.5
click at [702, 268] on form "Aplūko atēlu! 14p 1) Aplūko attēlus un uzraksti atbilstošo burtu virteni, izvei…" at bounding box center [567, 334] width 374 height 567
click at [495, 168] on div "1) Aplūko attēlus un uzraksti atbilstošo burtu virteni, izveidojot dabas organi…" at bounding box center [567, 180] width 398 height 199
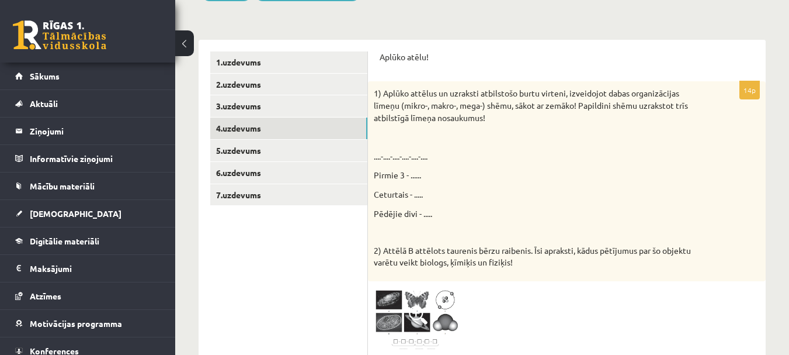
click at [401, 305] on img at bounding box center [418, 320] width 88 height 66
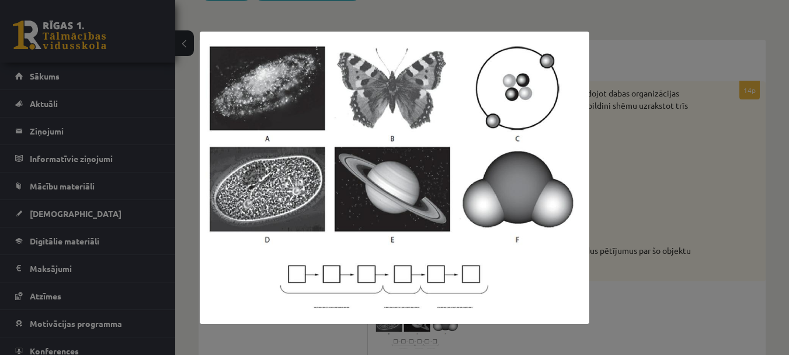
click at [639, 195] on div at bounding box center [394, 177] width 789 height 355
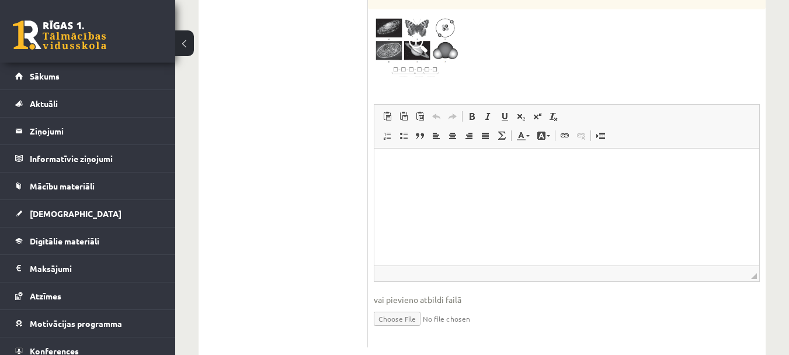
scroll to position [485, 0]
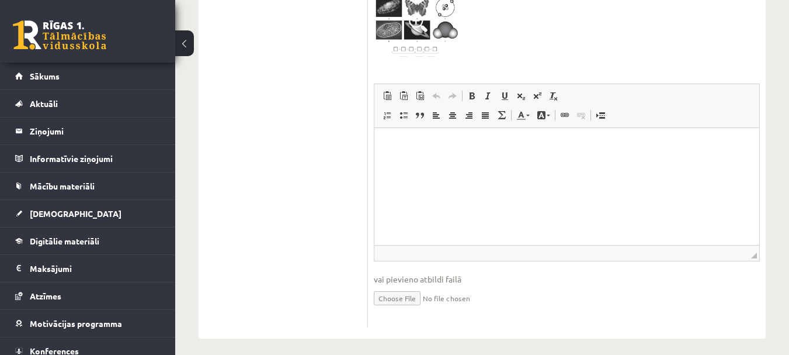
click at [462, 164] on html at bounding box center [566, 146] width 385 height 36
click at [421, 300] on input "file" at bounding box center [567, 297] width 386 height 24
type input "**********"
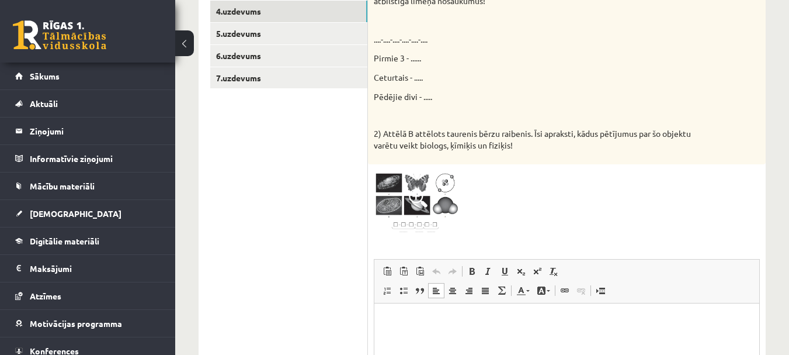
scroll to position [252, 0]
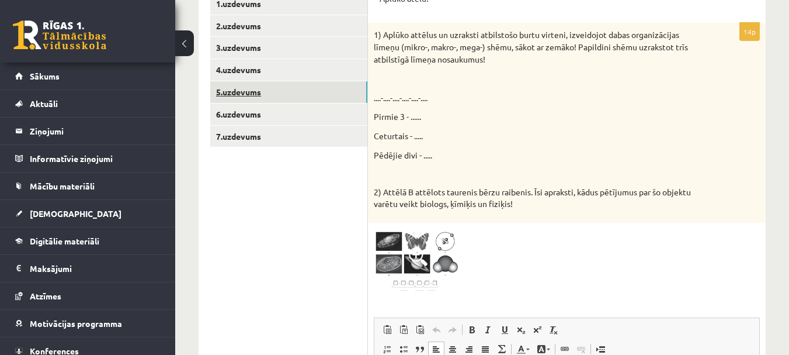
click at [259, 87] on link "5.uzdevums" at bounding box center [288, 92] width 157 height 22
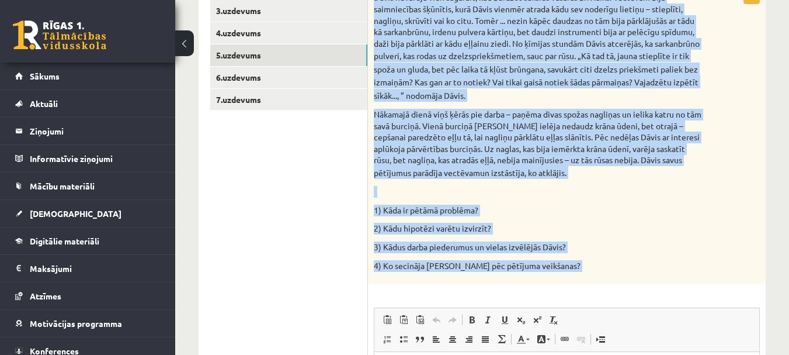
scroll to position [369, 0]
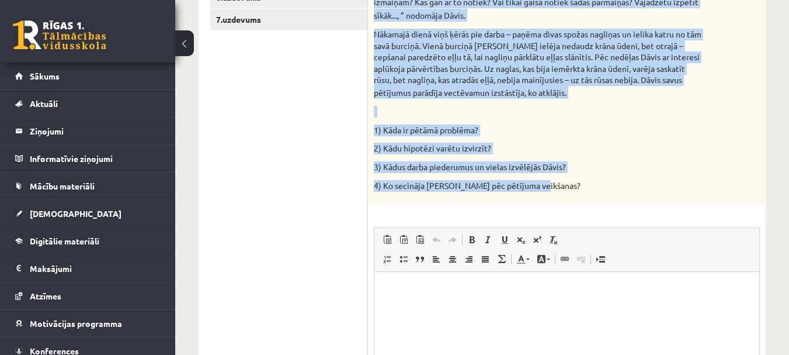
drag, startPoint x: 378, startPoint y: 56, endPoint x: 667, endPoint y: 196, distance: 321.1
click at [667, 196] on div "Izlasi tekstu un atbildi uz jautājumiem! 4p Dāvis nevarēja vien sagaidīt, kad b…" at bounding box center [567, 173] width 398 height 618
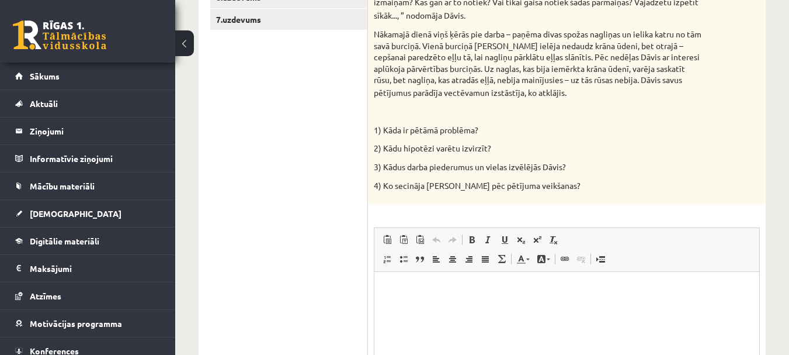
click at [278, 167] on ul "1.uzdevums 2.uzdevums 3.uzdevums 4.uzdevums 5.uzdevums 6.uzdevums 7.uzdevums" at bounding box center [289, 173] width 158 height 594
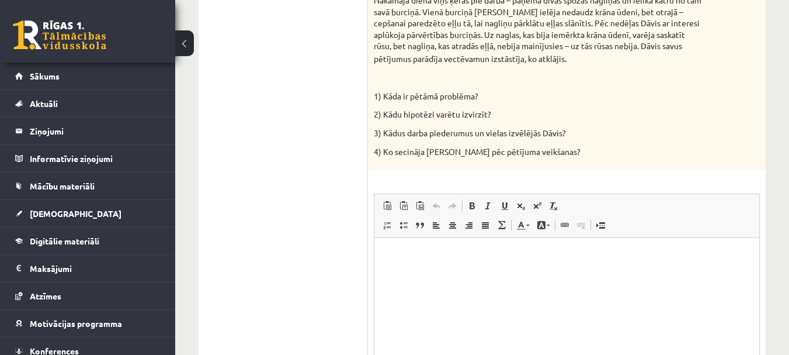
scroll to position [521, 0]
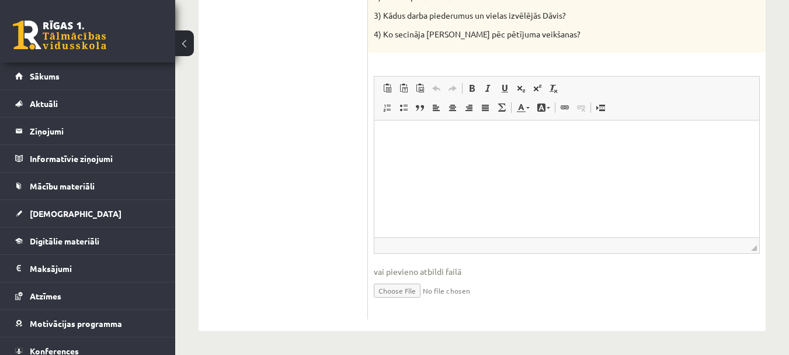
click at [419, 288] on input "file" at bounding box center [567, 290] width 386 height 24
type input "**********"
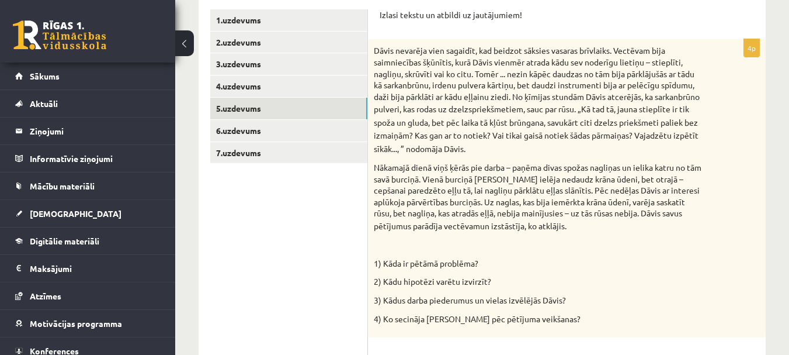
scroll to position [228, 0]
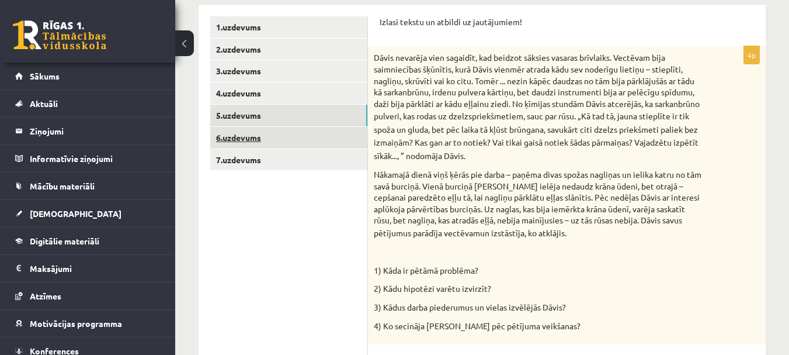
click at [241, 134] on link "6.uzdevums" at bounding box center [288, 138] width 157 height 22
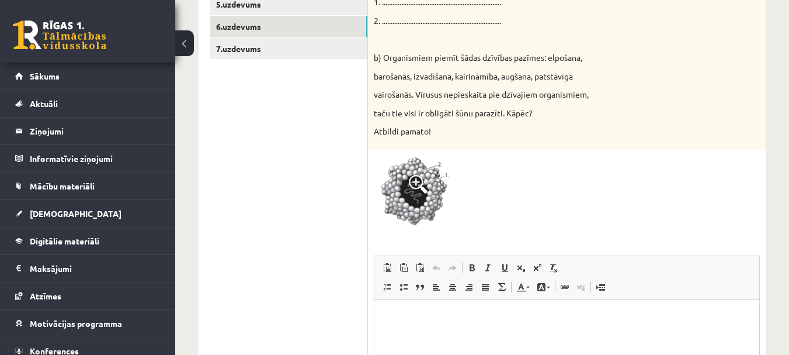
scroll to position [351, 0]
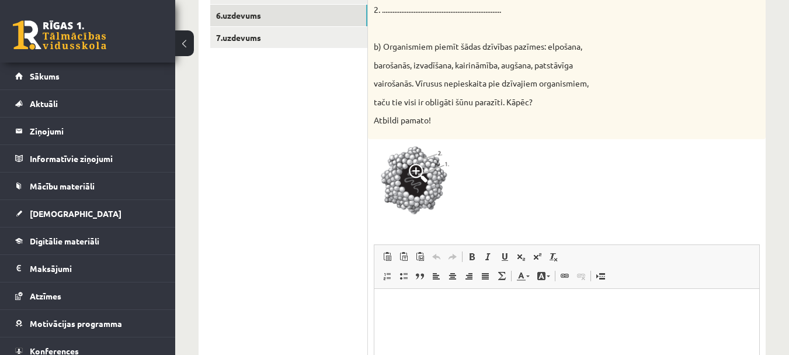
click at [428, 183] on img at bounding box center [418, 183] width 88 height 76
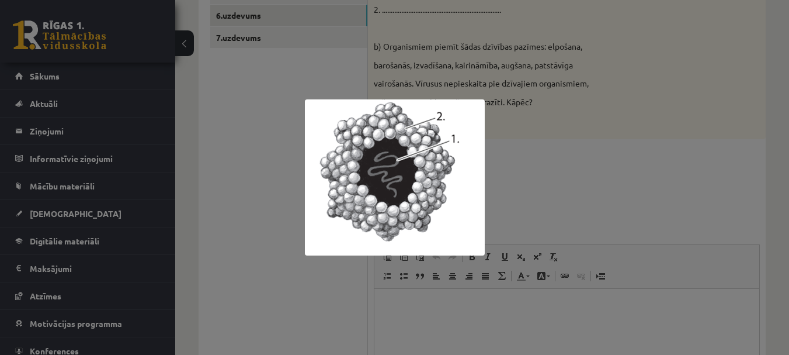
click at [283, 163] on div at bounding box center [394, 177] width 789 height 355
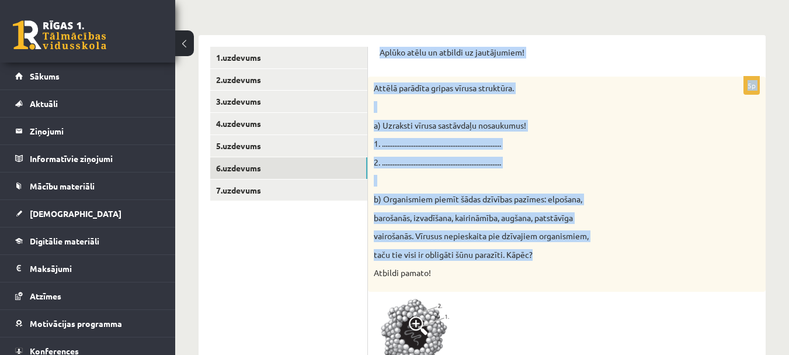
scroll to position [292, 0]
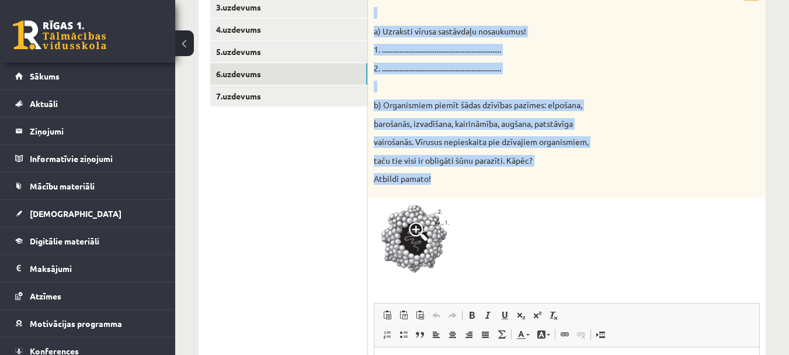
drag, startPoint x: 380, startPoint y: 74, endPoint x: 639, endPoint y: 186, distance: 282.8
click at [639, 186] on form "Aplūko atēlu un atbildi uz jautājumiem! 5p Attēlā parādīta gripas vīrusa strukt…" at bounding box center [567, 249] width 374 height 593
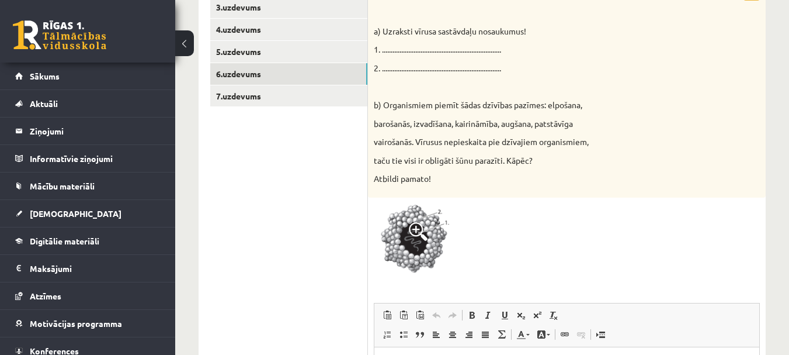
click at [260, 162] on ul "1.uzdevums 2.uzdevums 3.uzdevums 4.uzdevums 5.uzdevums 6.uzdevums 7.uzdevums" at bounding box center [289, 249] width 158 height 593
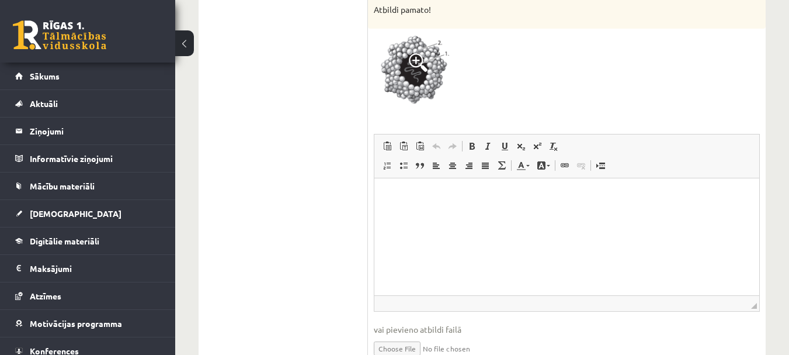
scroll to position [519, 0]
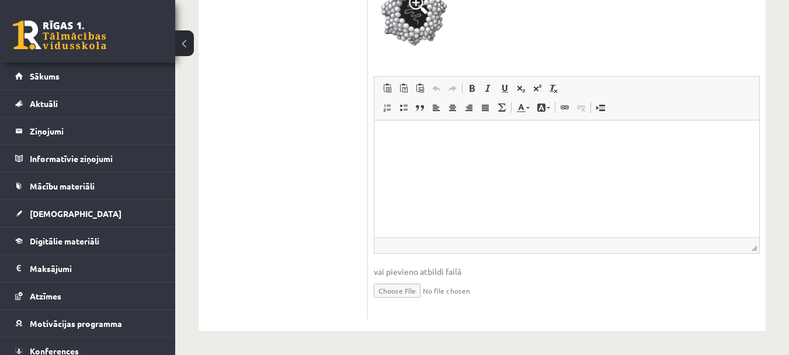
click at [412, 290] on input "file" at bounding box center [567, 290] width 386 height 24
type input "**********"
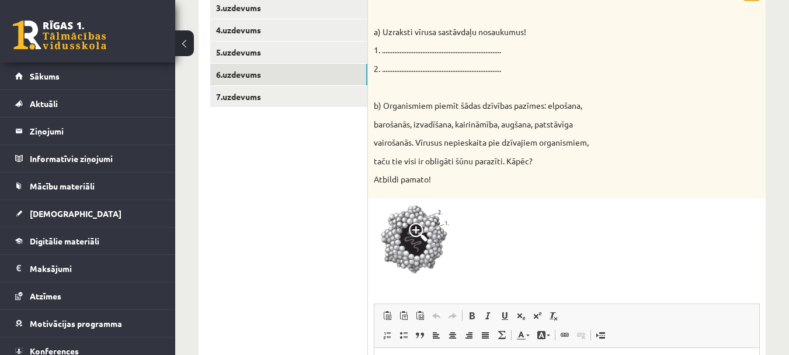
scroll to position [286, 0]
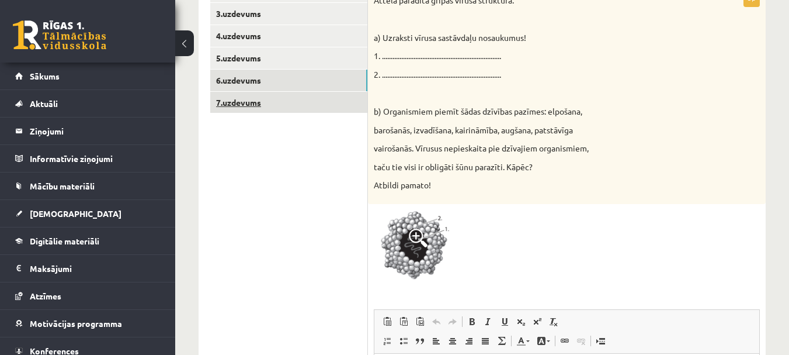
click at [254, 103] on link "7.uzdevums" at bounding box center [288, 103] width 157 height 22
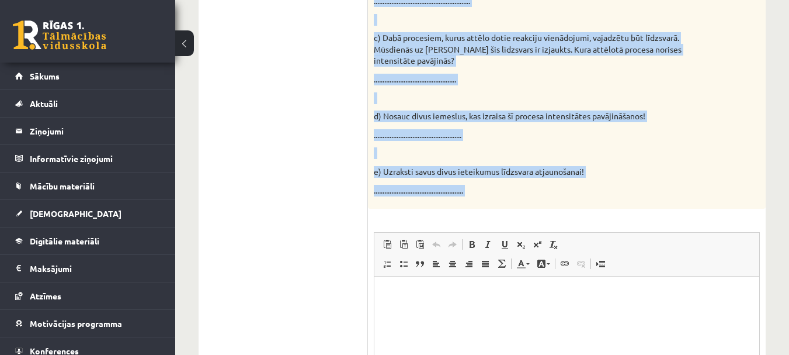
scroll to position [461, 0]
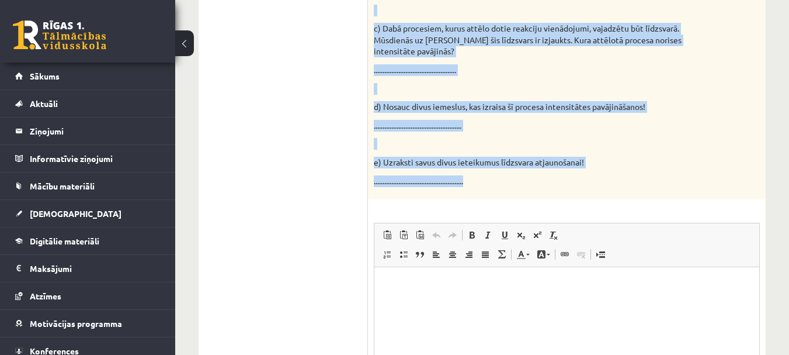
drag, startPoint x: 379, startPoint y: 79, endPoint x: 648, endPoint y: 193, distance: 292.4
click at [648, 193] on div "Pildi uzmanīgi! 7p Reakciju vienādojumos attēlota organisko vielu sintēze un or…" at bounding box center [567, 124] width 398 height 705
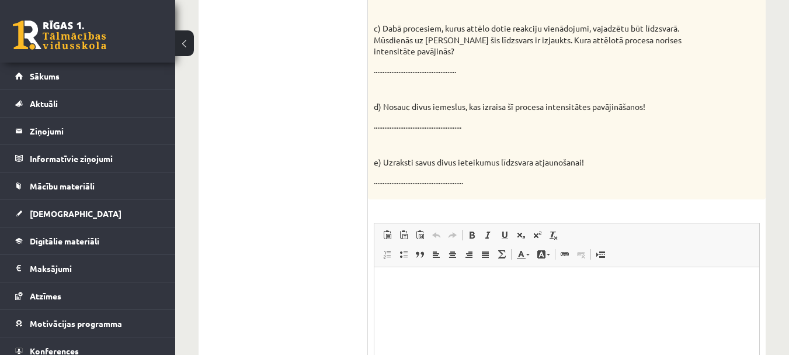
click at [271, 168] on ul "1.uzdevums 2.uzdevums 3.uzdevums 4.uzdevums 5.uzdevums 6.uzdevums 7.uzdevums" at bounding box center [289, 125] width 158 height 682
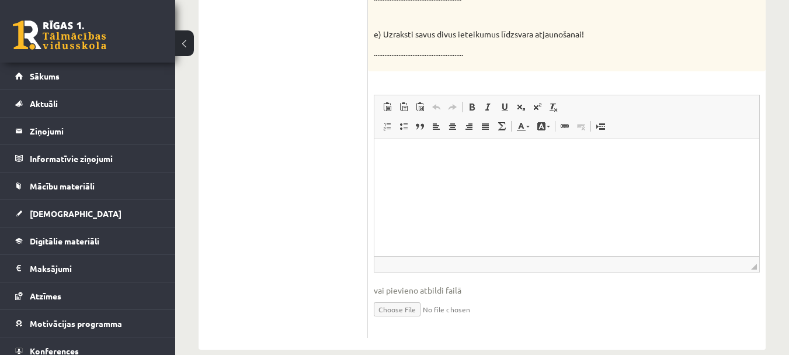
scroll to position [608, 0]
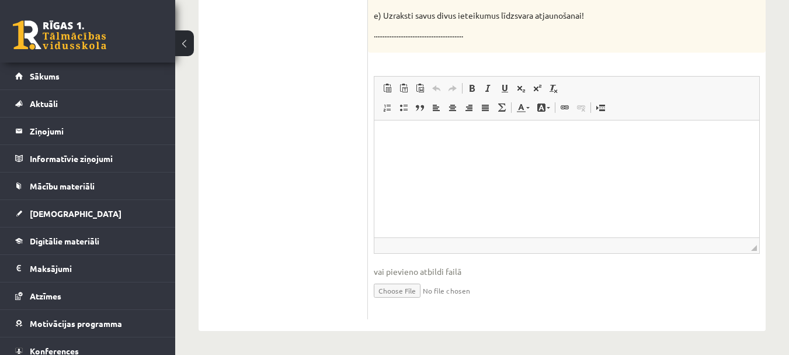
click at [415, 287] on input "file" at bounding box center [567, 290] width 386 height 24
type input "**********"
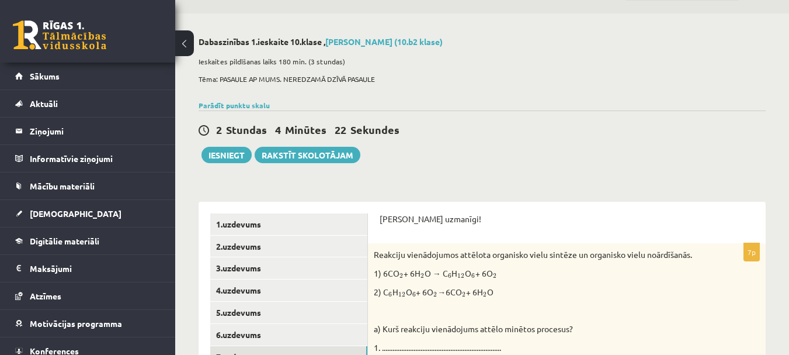
scroll to position [24, 0]
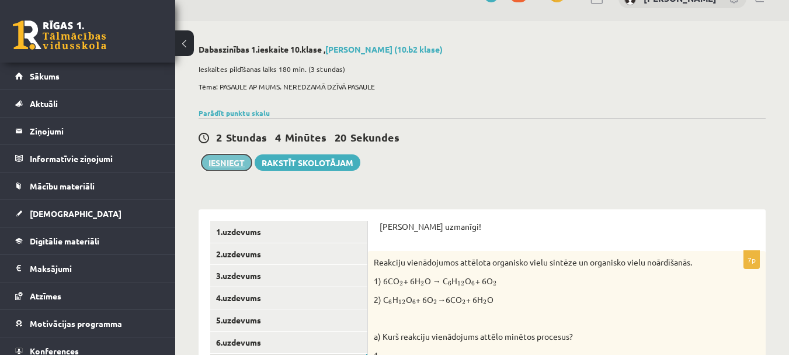
click at [228, 157] on button "Iesniegt" at bounding box center [227, 162] width 50 height 16
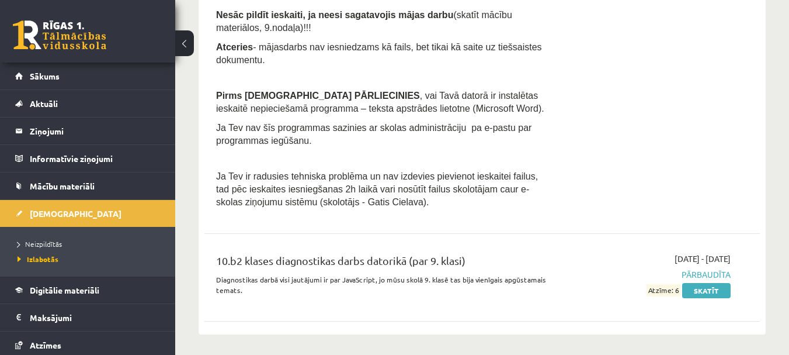
scroll to position [705, 0]
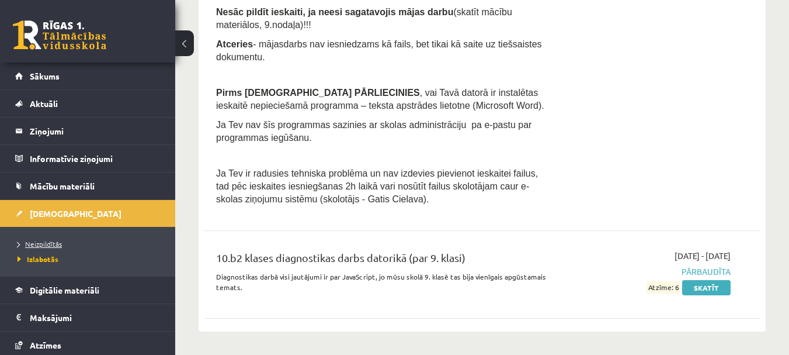
click at [54, 241] on span "Neizpildītās" at bounding box center [40, 243] width 44 height 9
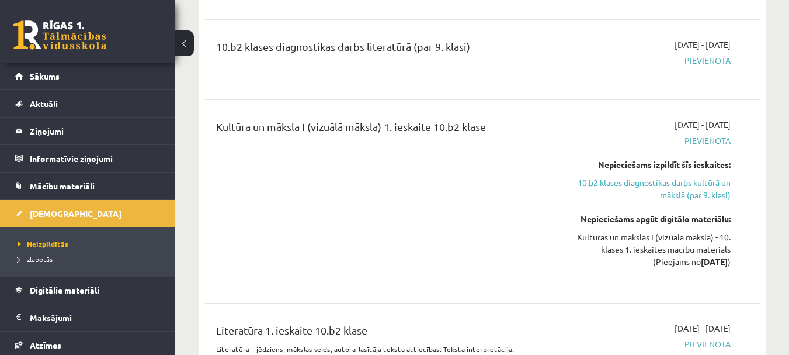
scroll to position [764, 0]
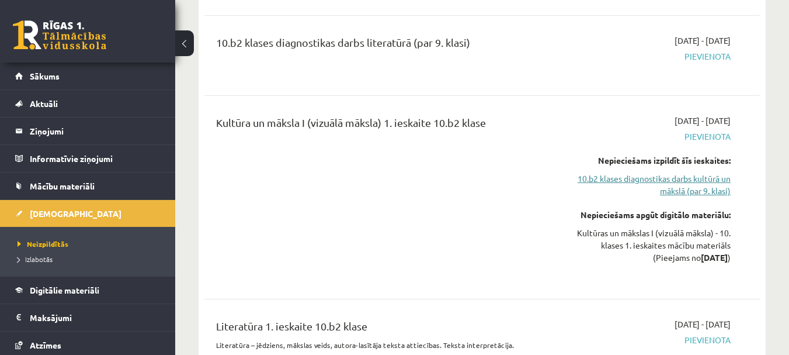
click at [611, 177] on link "10.b2 klases diagnostikas darbs kultūrā un mākslā (par 9. klasi)" at bounding box center [651, 184] width 160 height 25
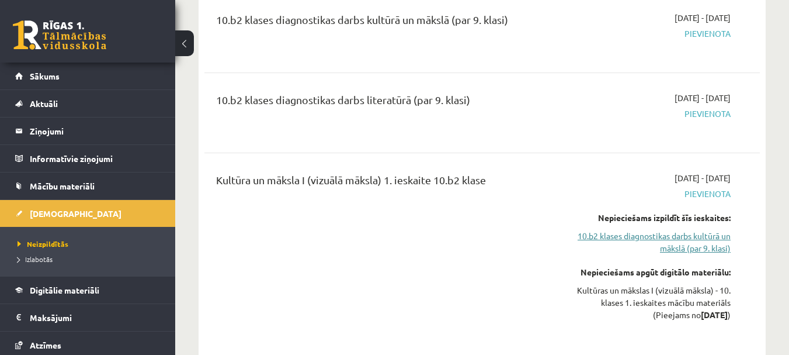
click at [677, 239] on link "10.b2 klases diagnostikas darbs kultūrā un mākslā (par 9. klasi)" at bounding box center [651, 242] width 160 height 25
click at [678, 233] on link "10.b2 klases diagnostikas darbs kultūrā un mākslā (par 9. klasi)" at bounding box center [651, 242] width 160 height 25
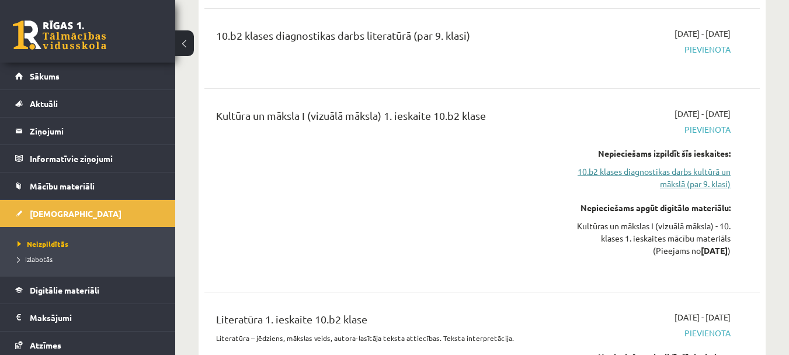
scroll to position [882, 0]
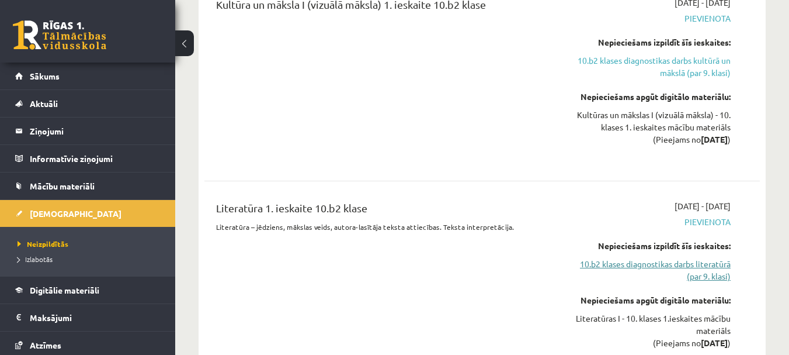
click at [704, 268] on link "10.b2 klases diagnostikas darbs literatūrā (par 9. klasi)" at bounding box center [651, 270] width 160 height 25
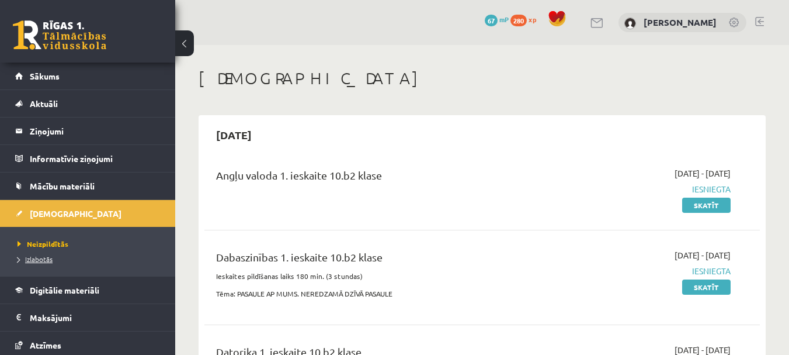
click at [43, 257] on span "Izlabotās" at bounding box center [35, 258] width 35 height 9
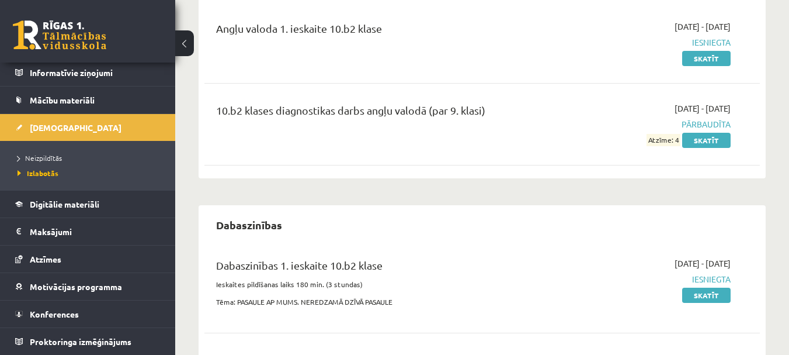
scroll to position [175, 0]
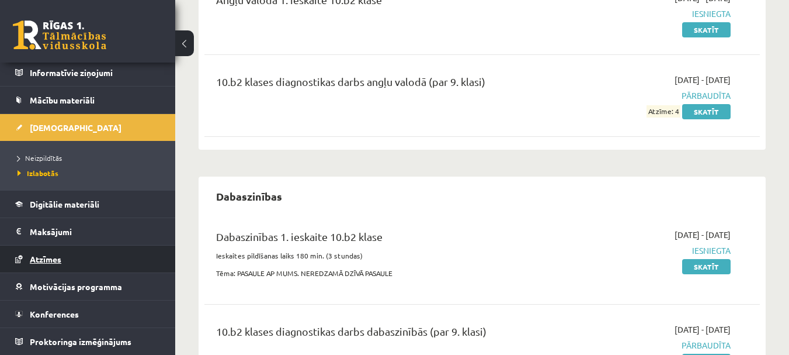
click at [59, 258] on span "Atzīmes" at bounding box center [46, 259] width 32 height 11
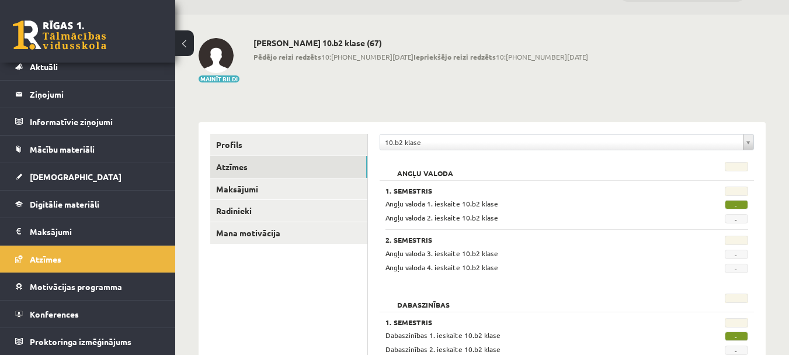
scroll to position [12, 0]
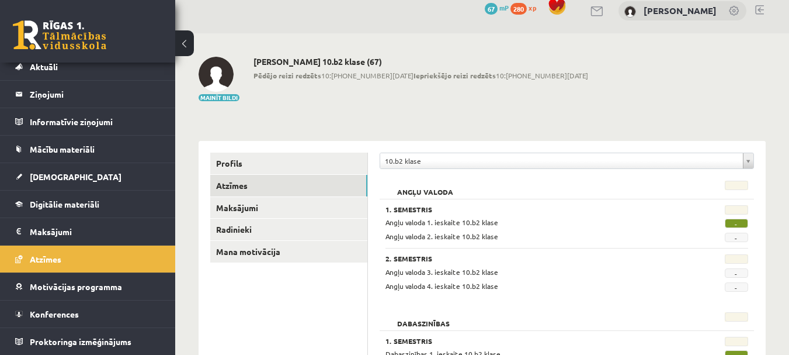
click at [762, 8] on link at bounding box center [759, 9] width 9 height 9
